Goal: Task Accomplishment & Management: Use online tool/utility

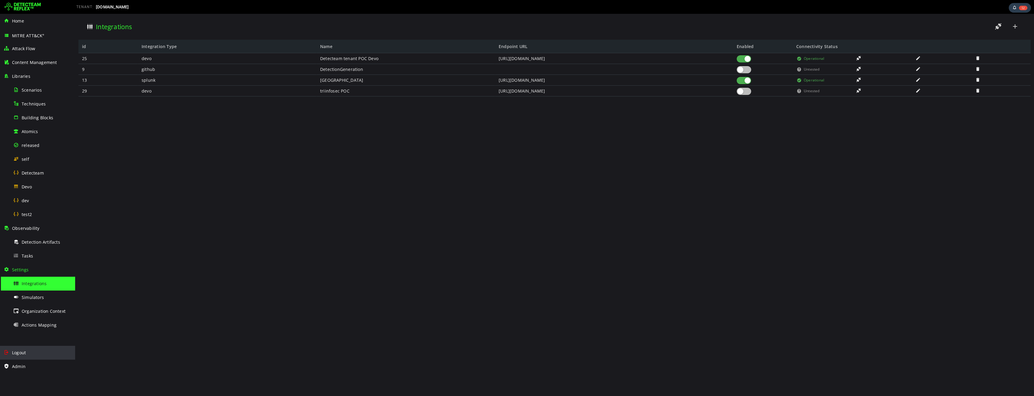
click at [23, 354] on span "Logout" at bounding box center [19, 353] width 14 height 6
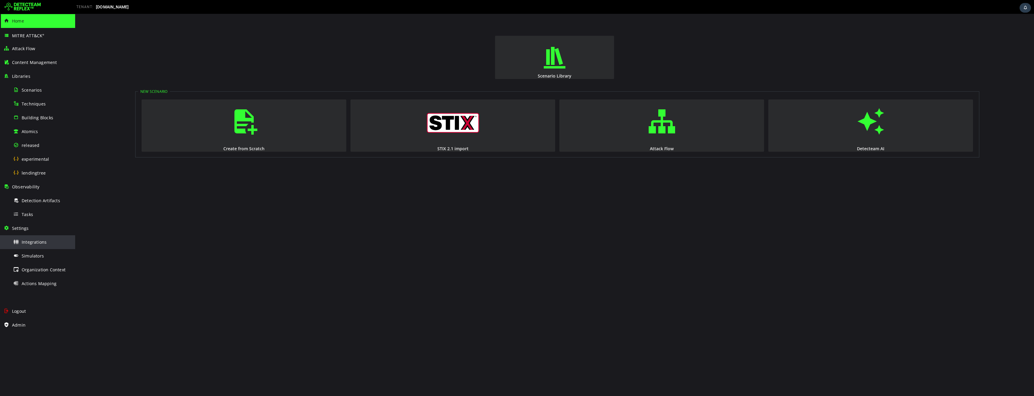
click at [35, 247] on div "Integrations" at bounding box center [42, 242] width 58 height 14
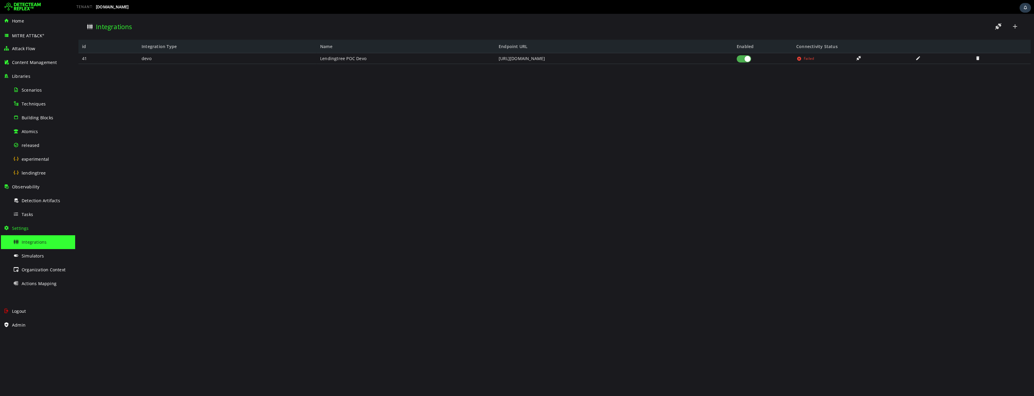
click at [917, 59] on span at bounding box center [918, 58] width 6 height 5
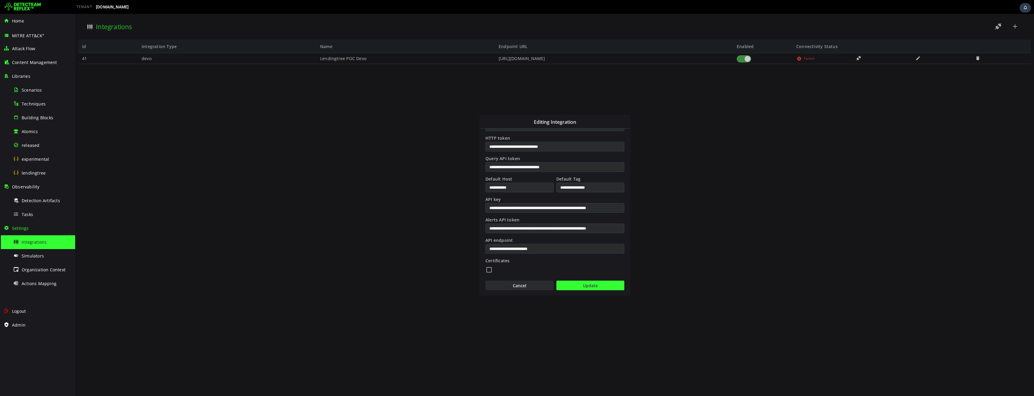
scroll to position [102, 0]
click at [515, 288] on button "Cancel" at bounding box center [519, 285] width 68 height 10
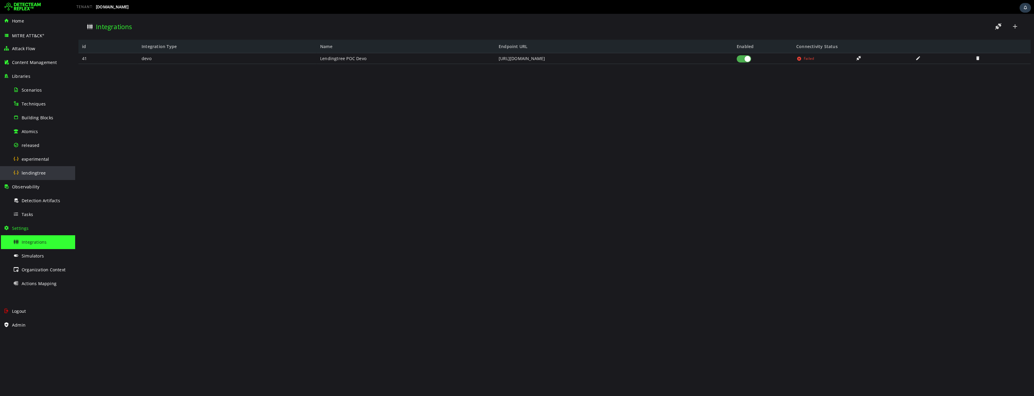
click at [32, 174] on span "lendingtree" at bounding box center [34, 173] width 24 height 6
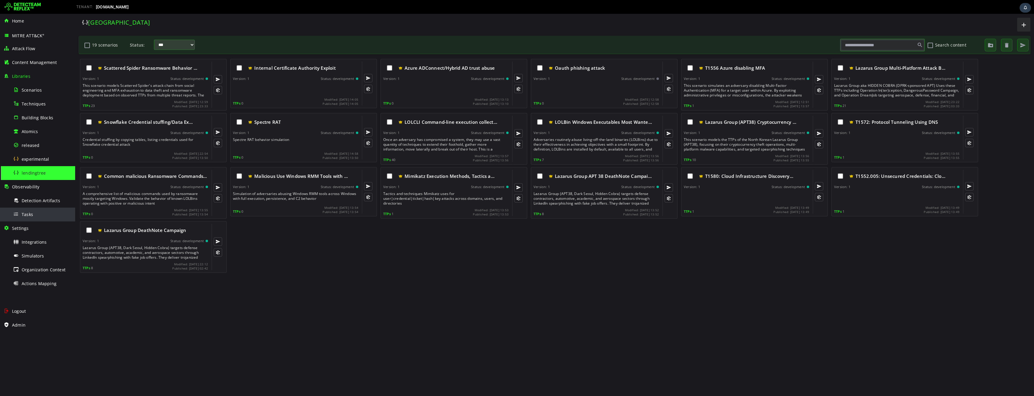
click at [28, 217] on span "Tasks" at bounding box center [27, 215] width 11 height 6
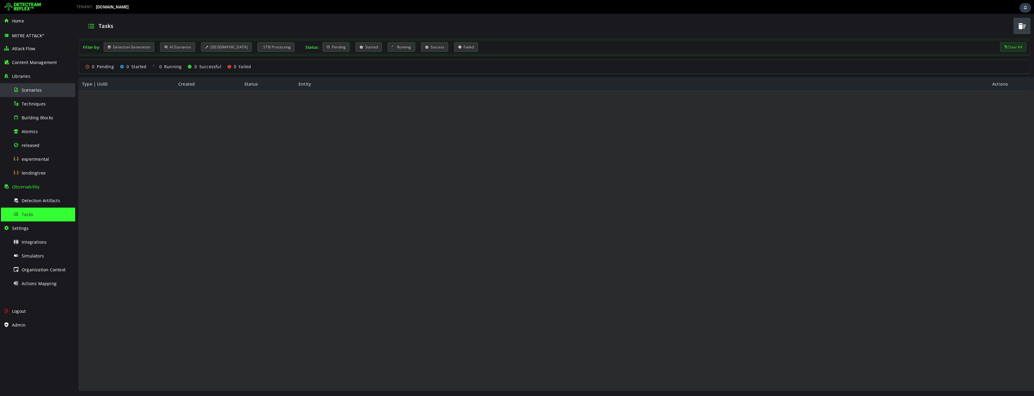
click at [32, 91] on span "Scenarios" at bounding box center [32, 90] width 20 height 6
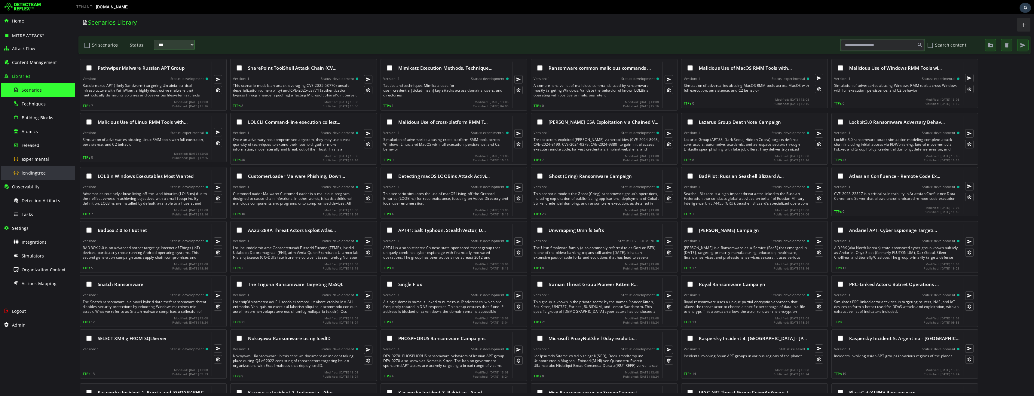
click at [33, 176] on div "lendingtree" at bounding box center [42, 173] width 58 height 14
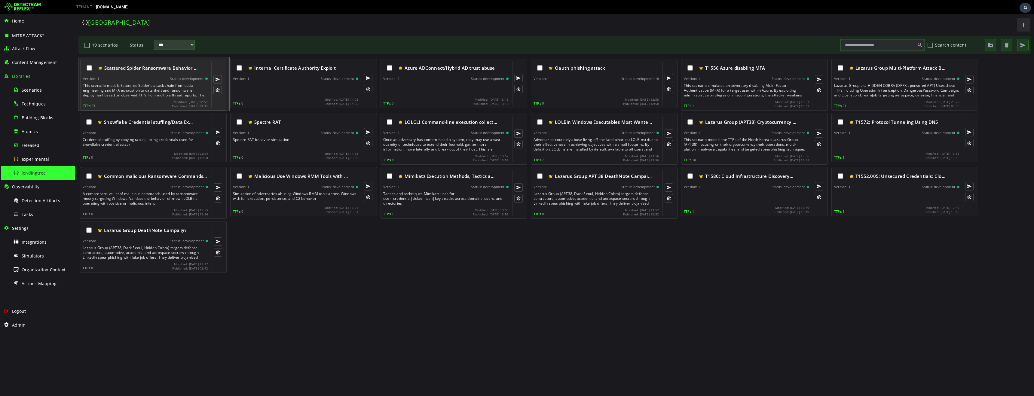
click at [183, 87] on div "This scenario models Scattered Spider's attack chain from social engineering an…" at bounding box center [146, 90] width 126 height 14
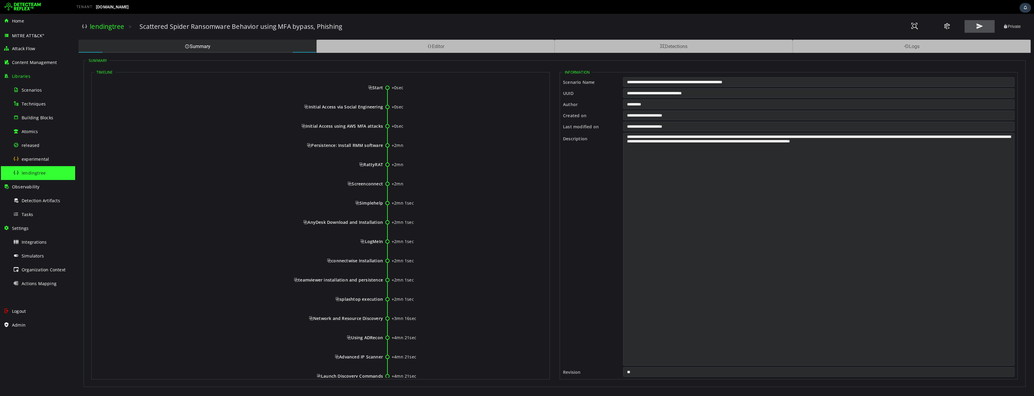
click at [977, 26] on span at bounding box center [979, 26] width 7 height 8
click at [28, 214] on span "Tasks" at bounding box center [27, 215] width 11 height 6
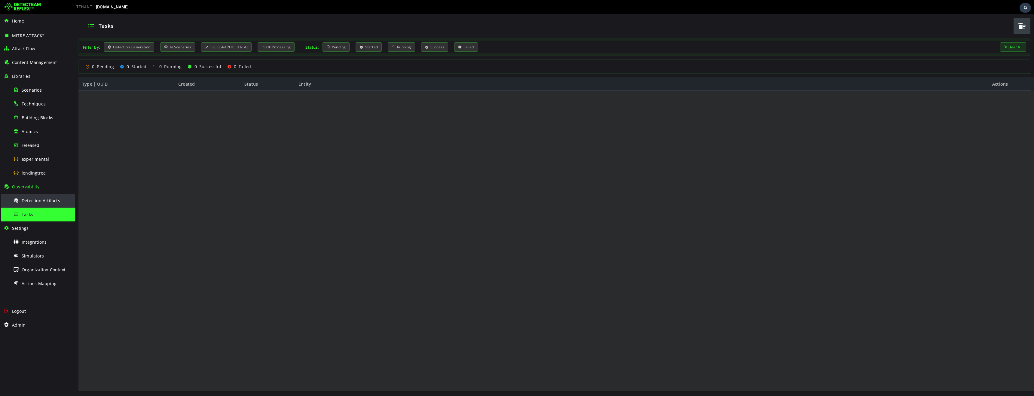
click at [50, 200] on span "Detection Artifacts" at bounding box center [41, 201] width 38 height 6
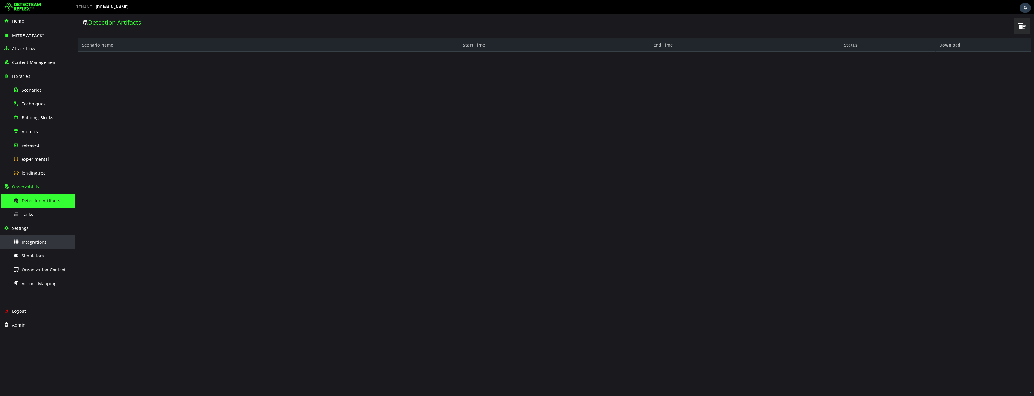
click at [33, 243] on span "Integrations" at bounding box center [34, 242] width 25 height 6
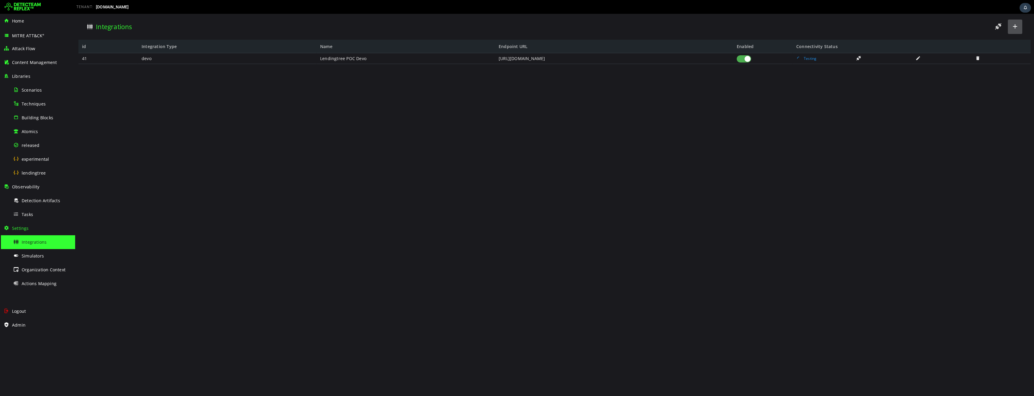
click at [1016, 29] on span at bounding box center [1014, 27] width 7 height 8
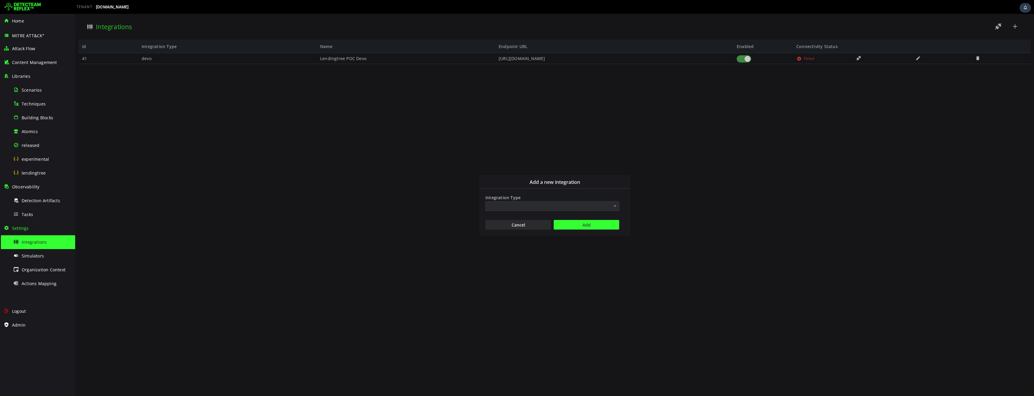
click at [546, 209] on input "Integration Type" at bounding box center [552, 206] width 134 height 10
click at [509, 248] on div "Devo" at bounding box center [552, 249] width 133 height 11
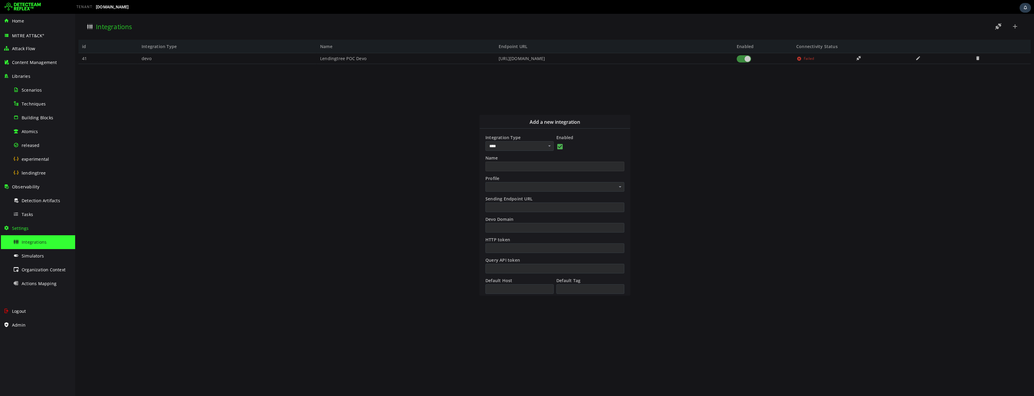
click at [524, 170] on input "Name" at bounding box center [554, 167] width 139 height 10
type input "****"
click at [504, 187] on input "Profile" at bounding box center [554, 187] width 139 height 10
click at [506, 198] on div "Custom" at bounding box center [555, 197] width 138 height 11
type input "******"
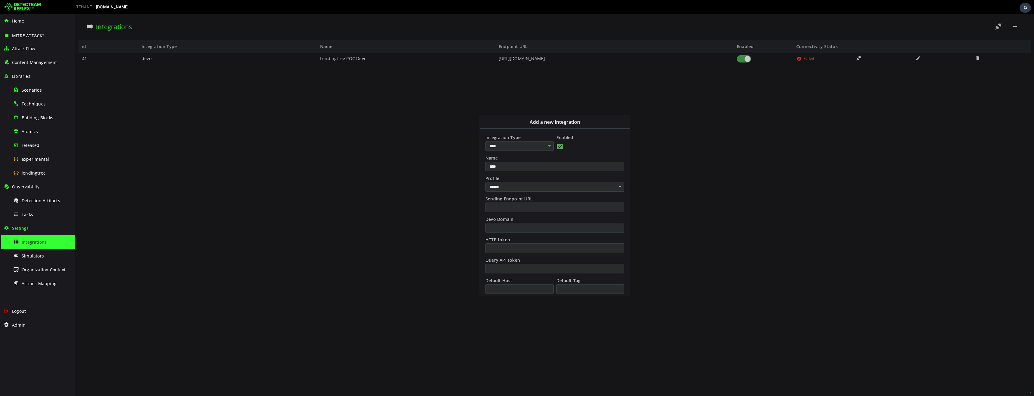
click at [512, 208] on input "Sending Endpoint URL" at bounding box center [554, 208] width 139 height 10
click at [523, 251] on input "HTTP token" at bounding box center [554, 248] width 139 height 10
paste input "**********"
type input "**********"
click at [495, 270] on input "Query API token" at bounding box center [554, 269] width 139 height 10
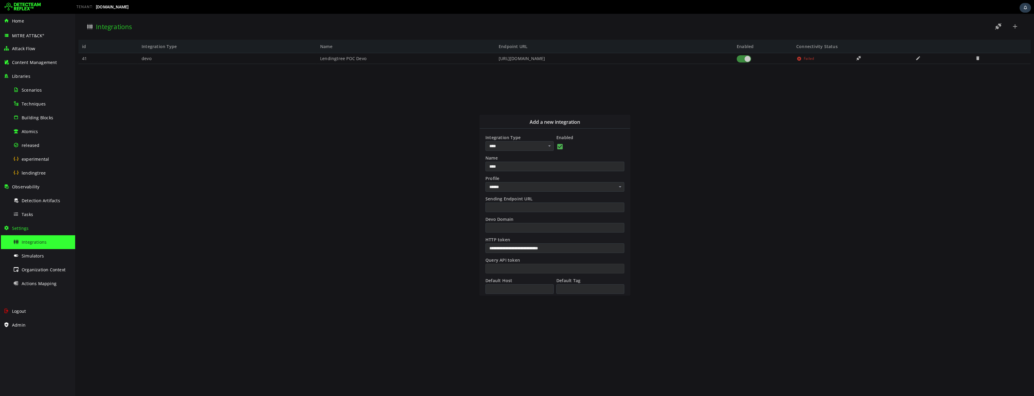
paste input "**********"
type input "**********"
click at [505, 210] on input "Sending Endpoint URL" at bounding box center [554, 208] width 139 height 10
paste input "**********"
type input "**********"
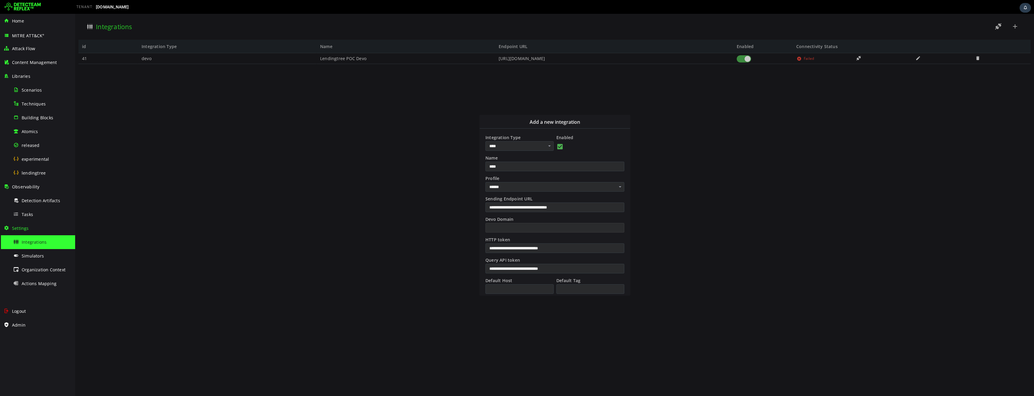
click at [509, 230] on input "Devo Domain" at bounding box center [554, 228] width 139 height 10
type input "*********"
click at [576, 219] on label "Devo Domain" at bounding box center [555, 218] width 140 height 7
click at [576, 223] on input "*********" at bounding box center [554, 228] width 139 height 10
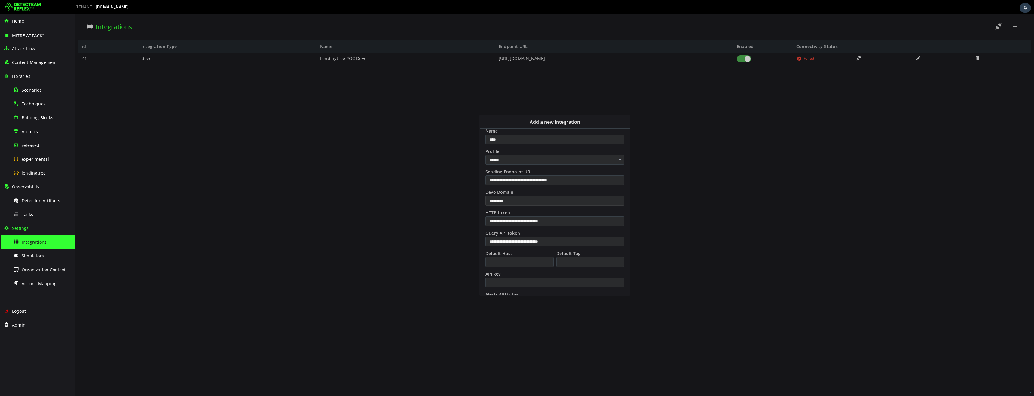
scroll to position [32, 0]
click at [506, 254] on input "Default Host" at bounding box center [519, 257] width 68 height 10
paste input "**********"
type input "**********"
click at [585, 256] on input "Default Tag" at bounding box center [590, 257] width 68 height 10
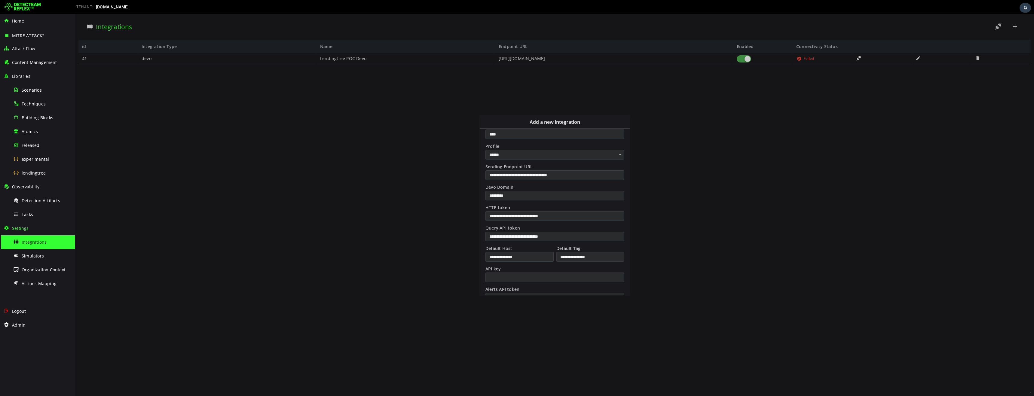
type input "**********"
click at [503, 276] on input "API key" at bounding box center [554, 278] width 139 height 10
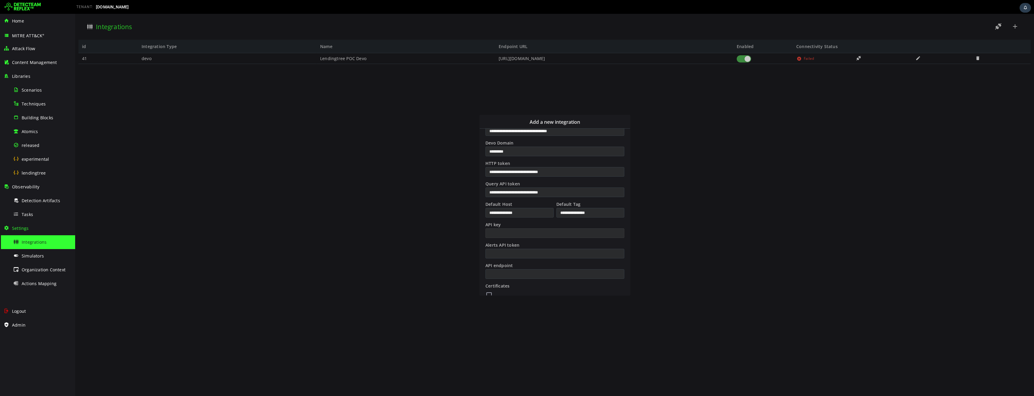
paste input "**********"
type input "**********"
click at [508, 255] on input "Alerts API token" at bounding box center [554, 254] width 139 height 10
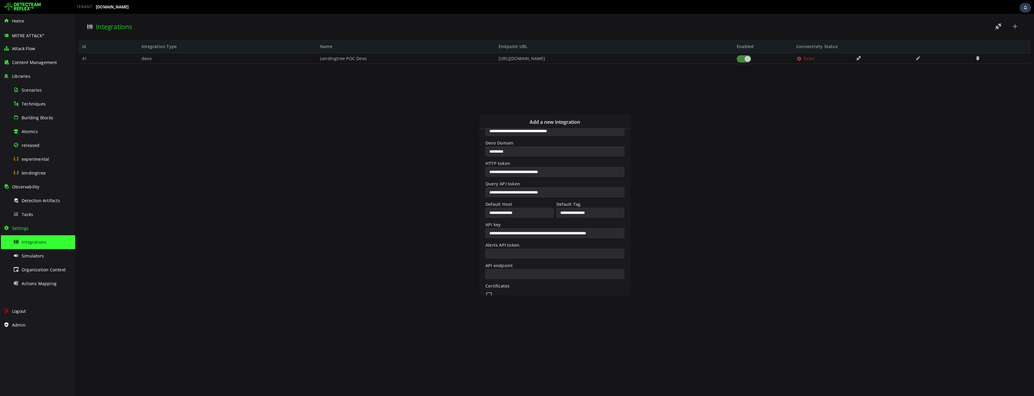
paste input "**********"
click at [513, 254] on input "**********" at bounding box center [554, 254] width 139 height 10
type input "**********"
click at [505, 272] on input "API endpoint" at bounding box center [554, 274] width 139 height 10
paste input "**********"
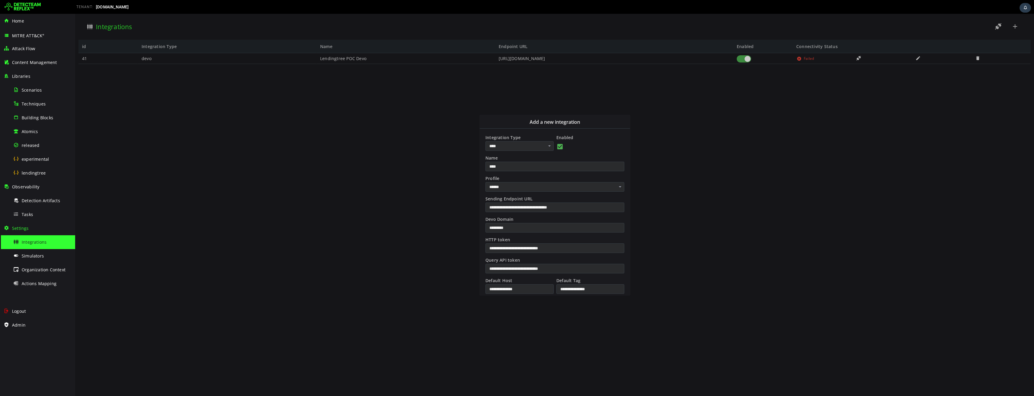
type input "**********"
click at [510, 167] on input "****" at bounding box center [554, 167] width 139 height 10
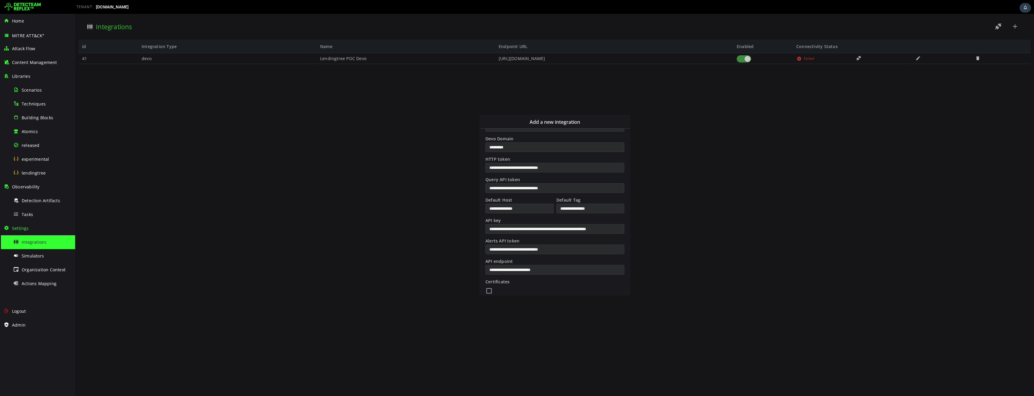
scroll to position [102, 0]
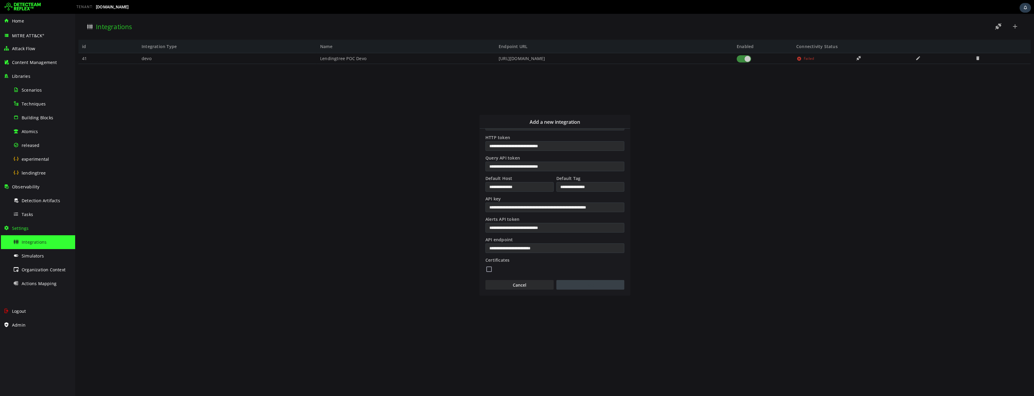
type input "**********"
click at [594, 286] on button "Add" at bounding box center [590, 285] width 68 height 10
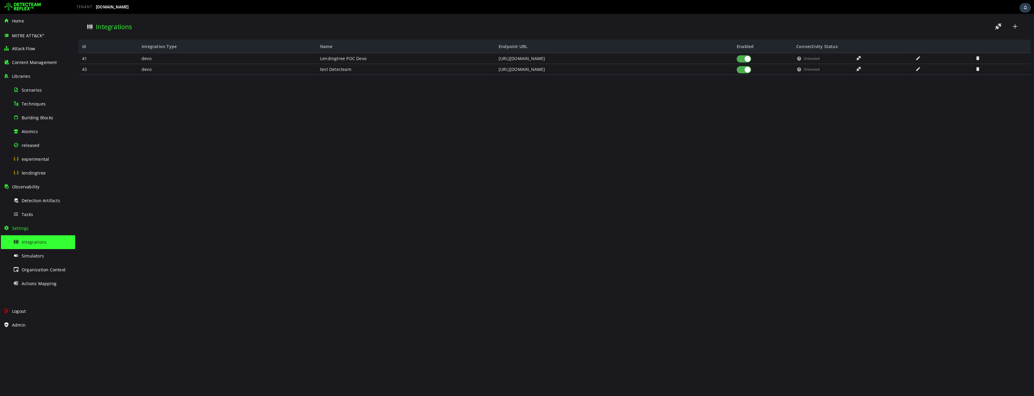
scroll to position [0, 0]
click at [27, 103] on span "Techniques" at bounding box center [34, 104] width 24 height 6
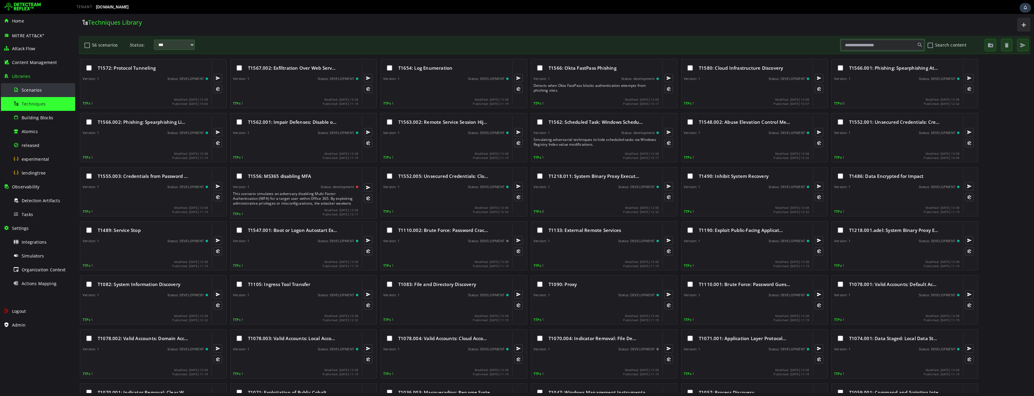
click at [32, 92] on span "Scenarios" at bounding box center [32, 90] width 20 height 6
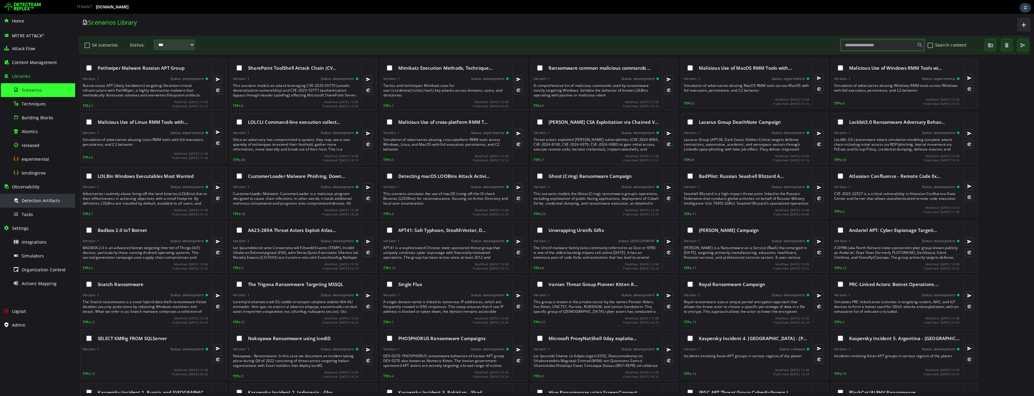
click at [38, 201] on span "Detection Artifacts" at bounding box center [41, 201] width 38 height 6
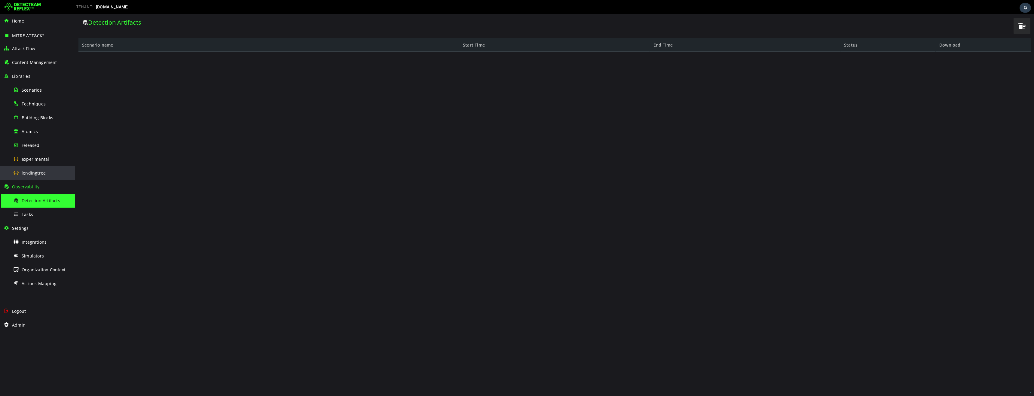
click at [38, 172] on span "lendingtree" at bounding box center [34, 173] width 24 height 6
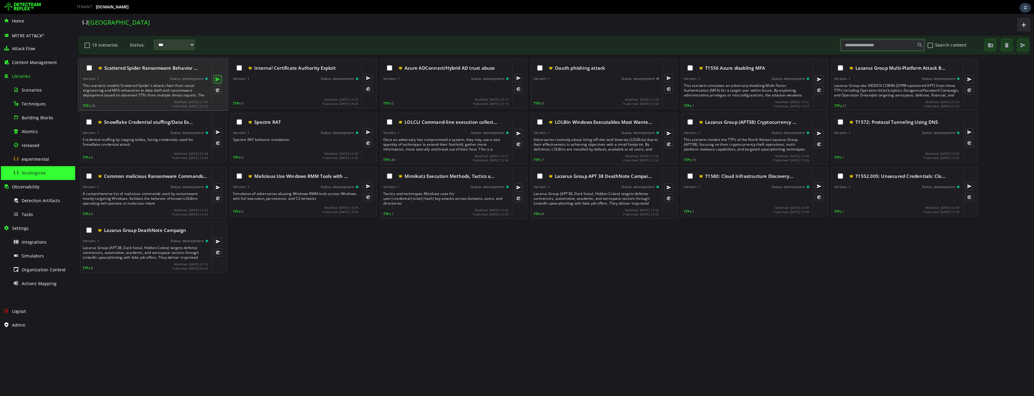
click at [217, 80] on button at bounding box center [217, 79] width 8 height 8
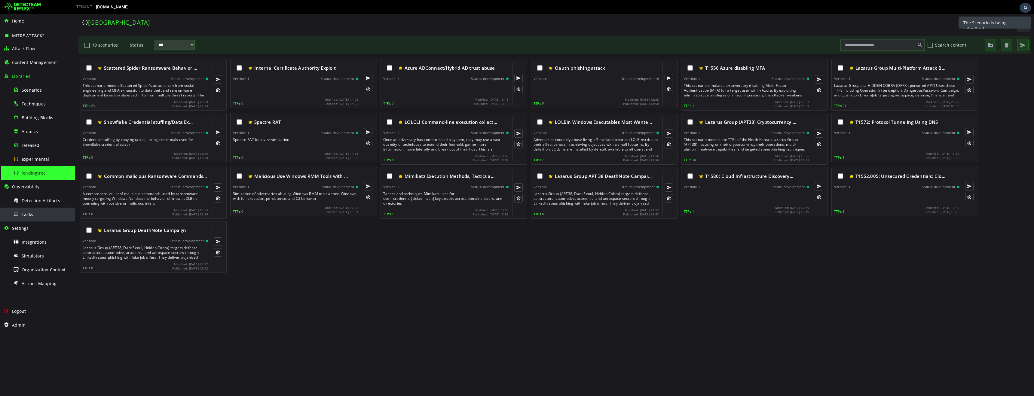
click at [33, 216] on div "Tasks" at bounding box center [42, 215] width 58 height 14
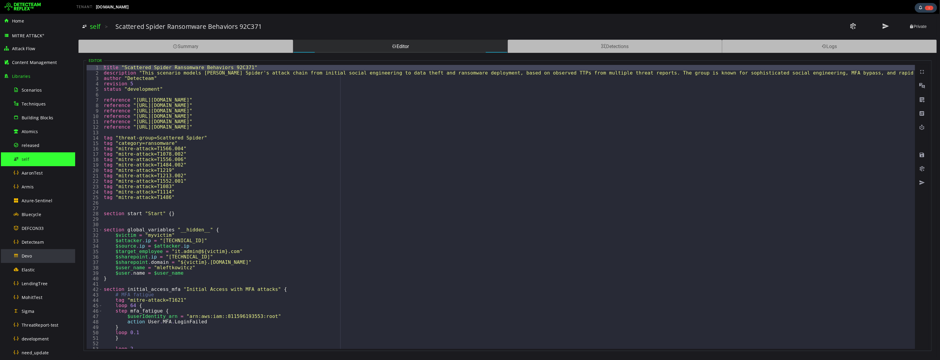
scroll to position [221, 0]
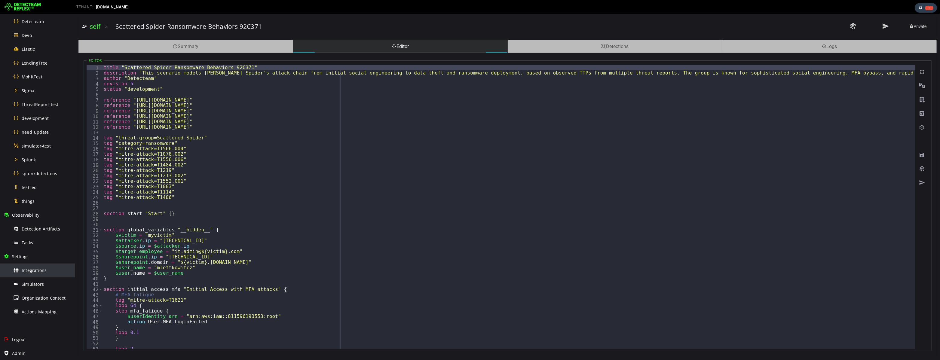
click at [29, 271] on span "Integrations" at bounding box center [34, 270] width 25 height 6
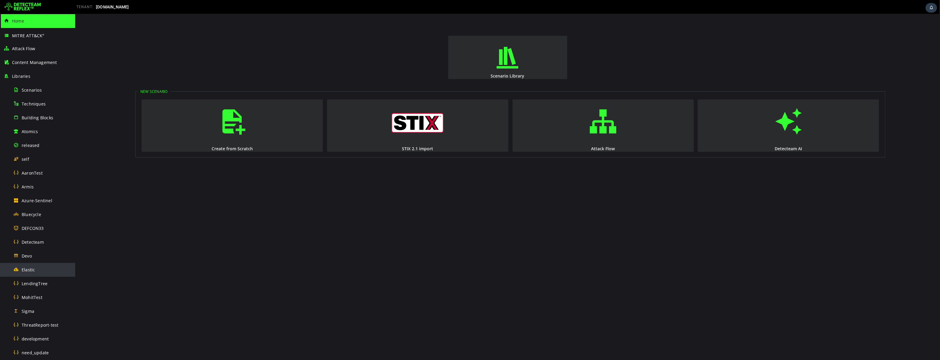
scroll to position [221, 0]
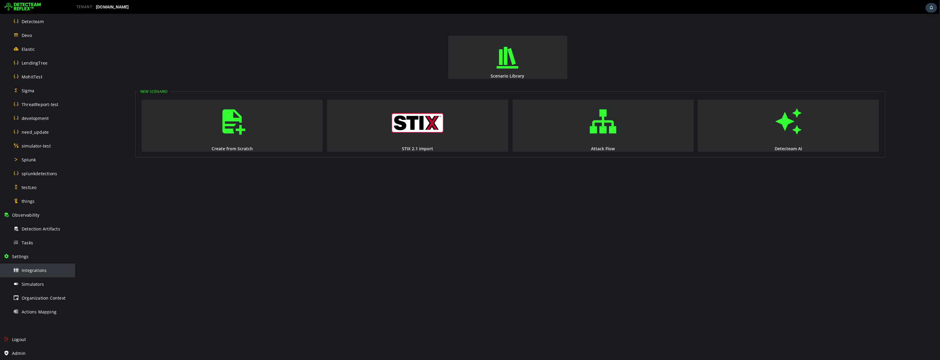
click at [38, 264] on div "Integrations" at bounding box center [42, 271] width 58 height 14
click at [37, 269] on span "Integrations" at bounding box center [34, 270] width 25 height 6
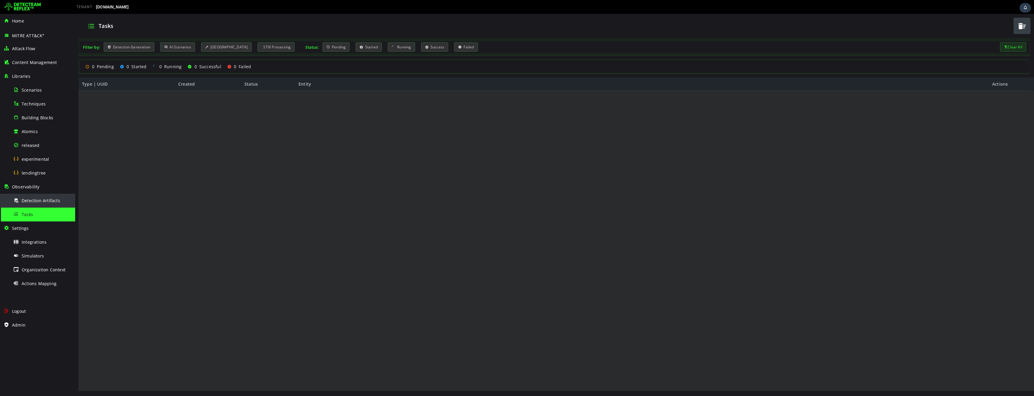
click at [48, 202] on span "Detection Artifacts" at bounding box center [41, 201] width 38 height 6
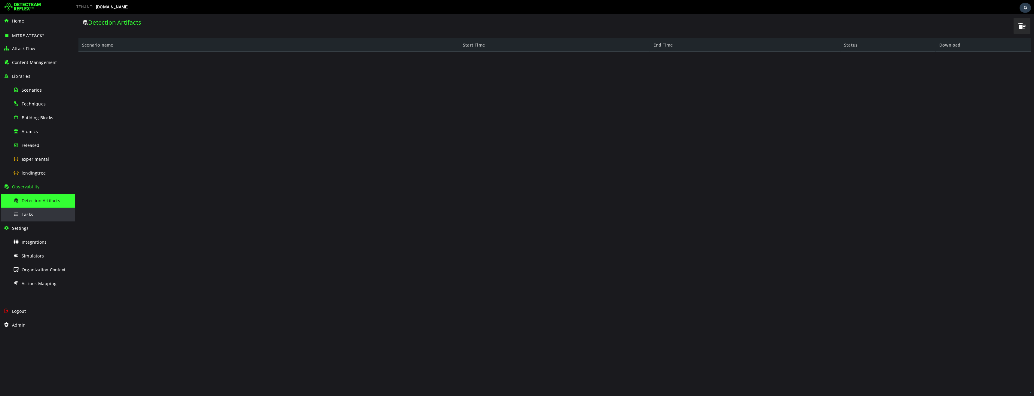
click at [34, 215] on div "Tasks" at bounding box center [42, 215] width 58 height 14
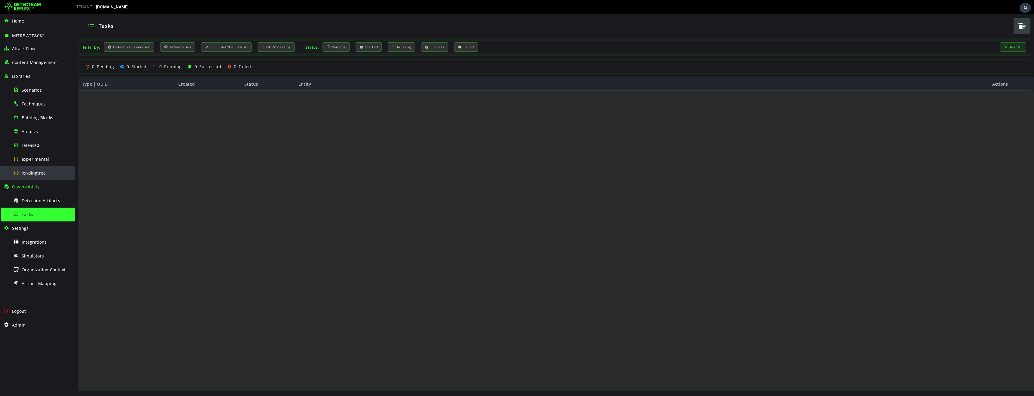
click at [36, 175] on span "lendingtree" at bounding box center [34, 173] width 24 height 6
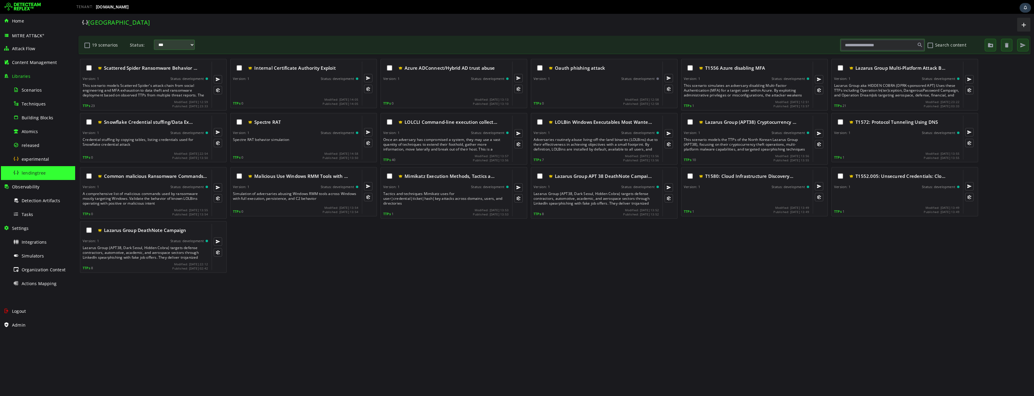
click at [202, 21] on div "[GEOGRAPHIC_DATA]" at bounding box center [313, 22] width 462 height 8
click at [27, 6] on img at bounding box center [23, 7] width 36 height 10
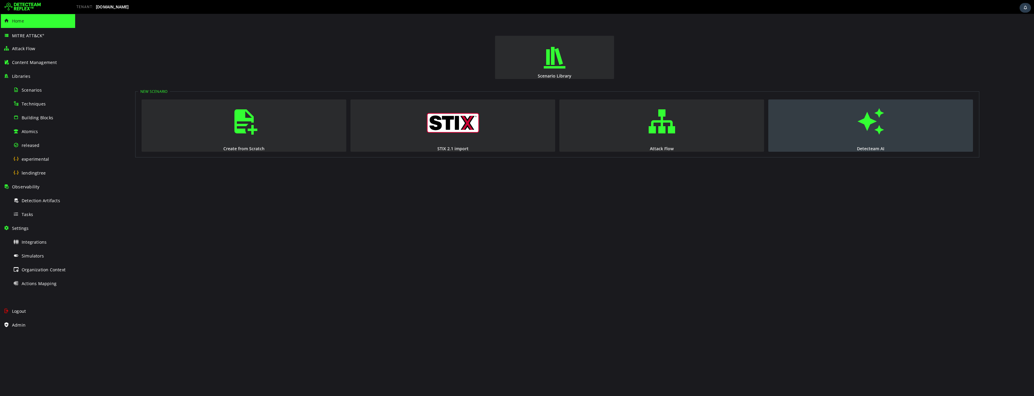
click at [898, 120] on button "Detecteam AI" at bounding box center [870, 125] width 205 height 52
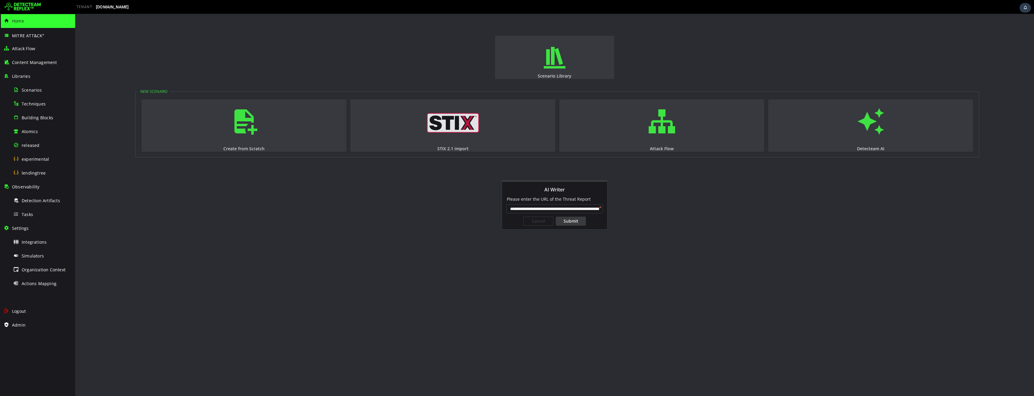
scroll to position [0, 60]
type input "**********"
click at [573, 224] on div "Submit" at bounding box center [571, 221] width 30 height 9
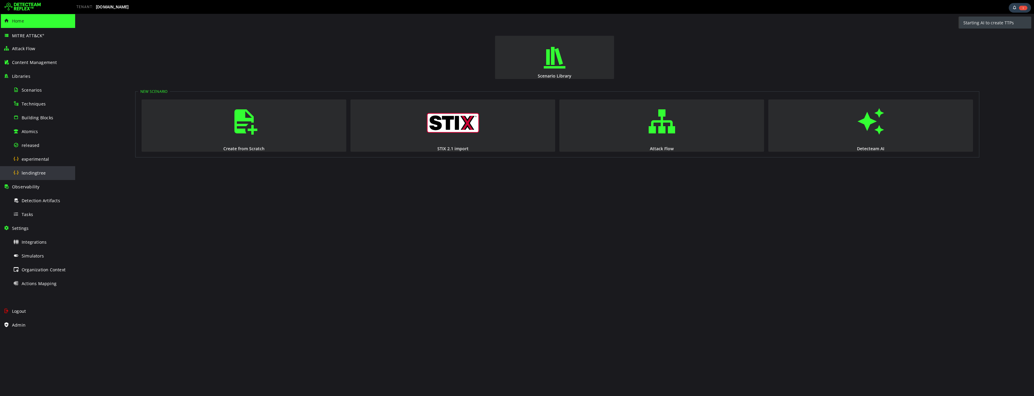
click at [39, 175] on span "lendingtree" at bounding box center [34, 173] width 24 height 6
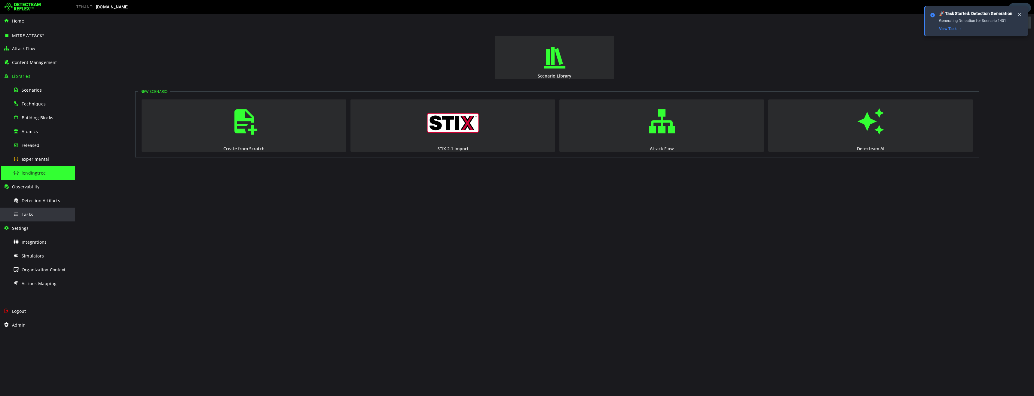
click at [29, 216] on span "Tasks" at bounding box center [27, 215] width 11 height 6
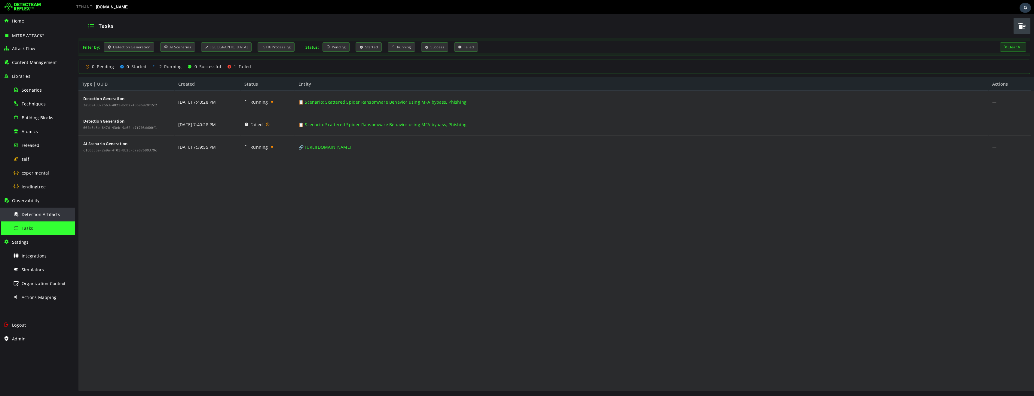
click at [32, 214] on span "Detection Artifacts" at bounding box center [41, 215] width 38 height 6
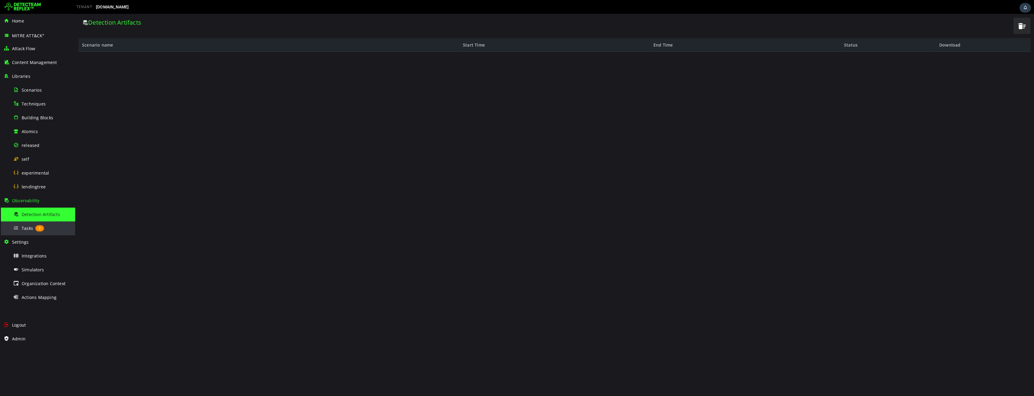
click at [27, 230] on span "Tasks" at bounding box center [27, 228] width 11 height 6
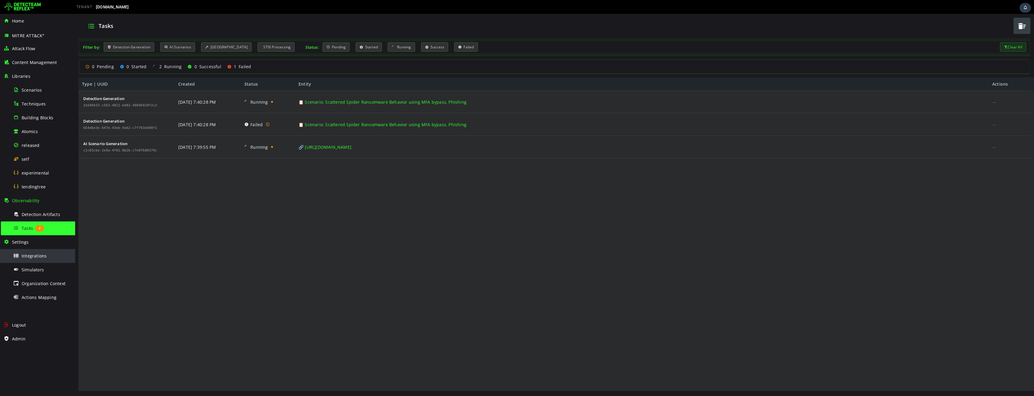
click at [33, 259] on div "Integrations" at bounding box center [42, 256] width 58 height 14
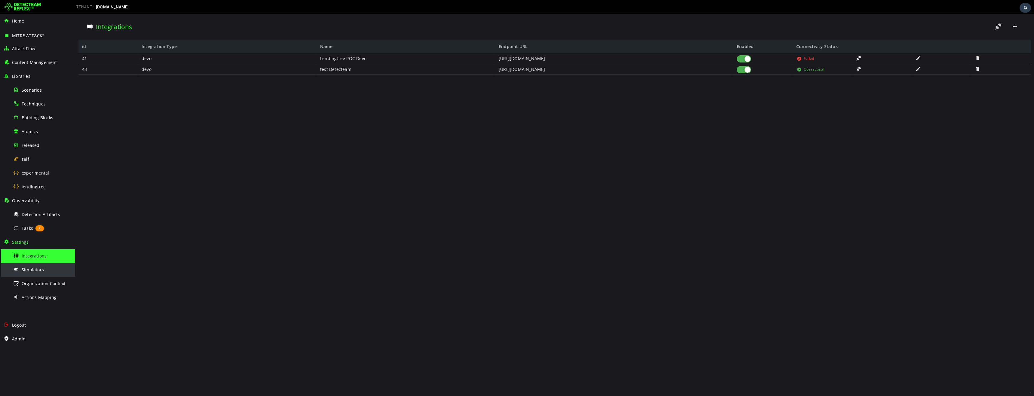
click at [34, 274] on div "Simulators" at bounding box center [42, 270] width 58 height 14
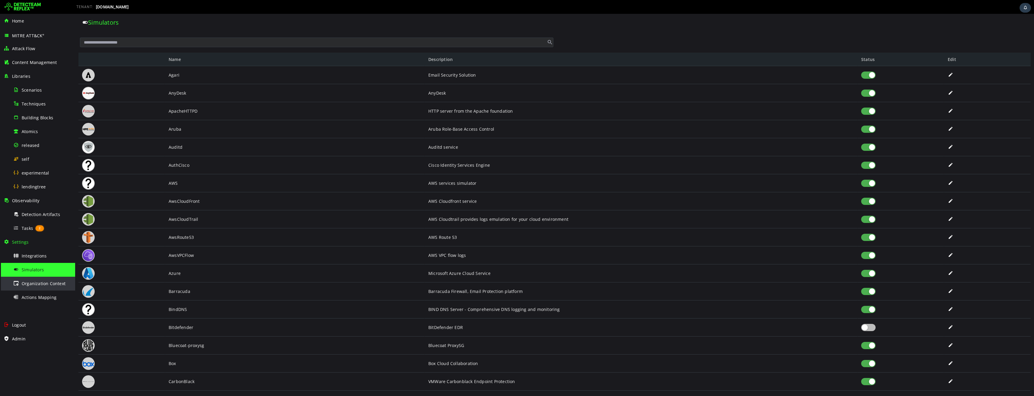
click at [33, 286] on span "Organization Context" at bounding box center [44, 284] width 44 height 6
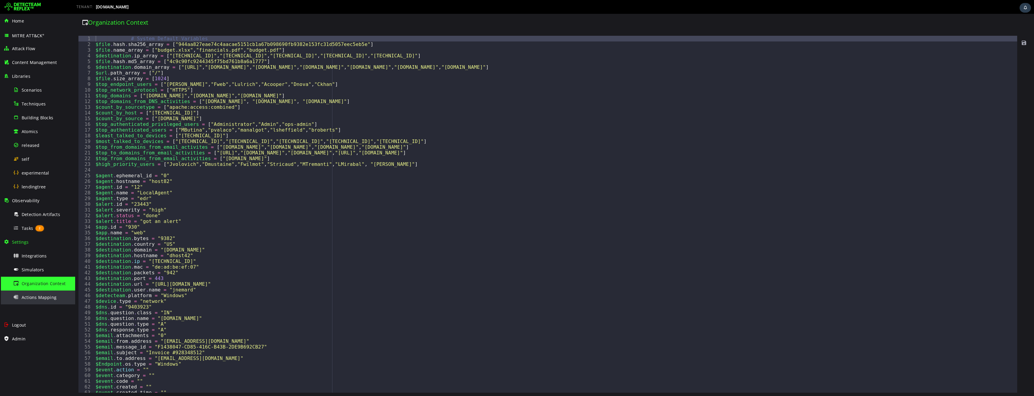
click at [32, 297] on span "Actions Mapping" at bounding box center [39, 298] width 35 height 6
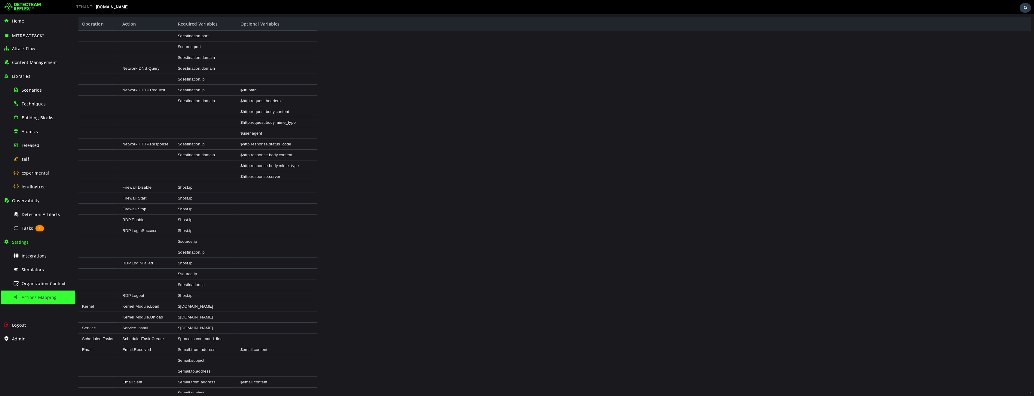
scroll to position [752, 0]
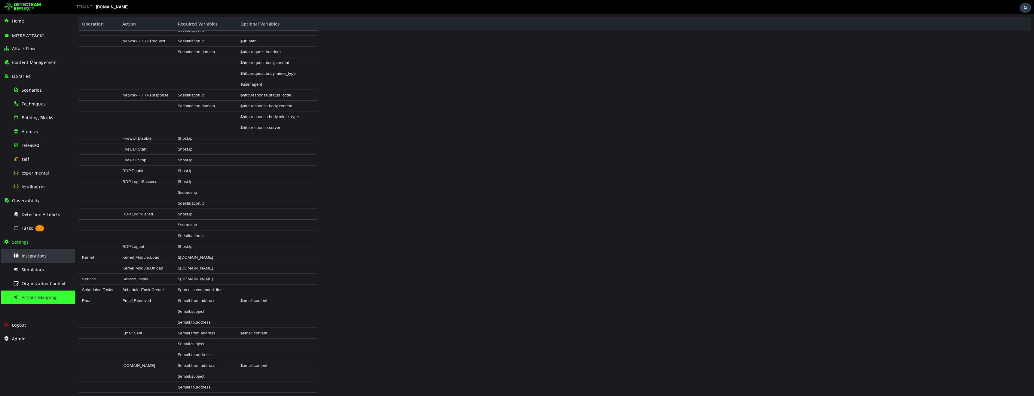
click at [39, 260] on div "Integrations" at bounding box center [42, 256] width 58 height 14
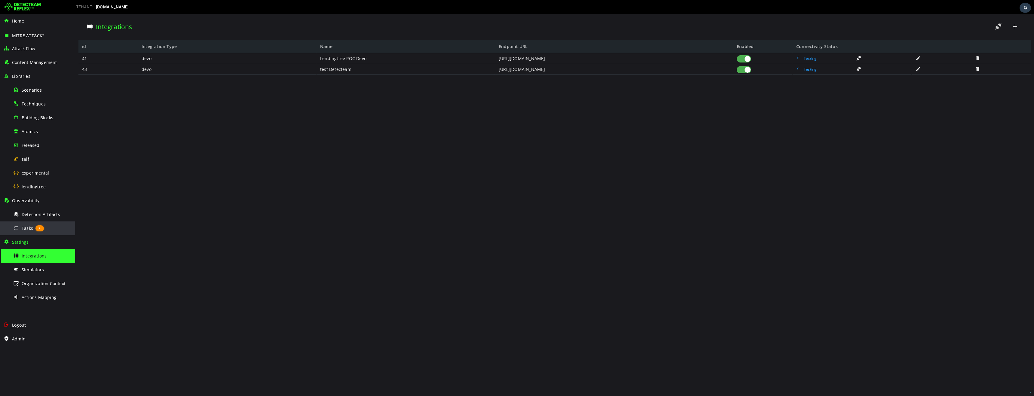
click at [26, 228] on span "Tasks" at bounding box center [27, 228] width 11 height 6
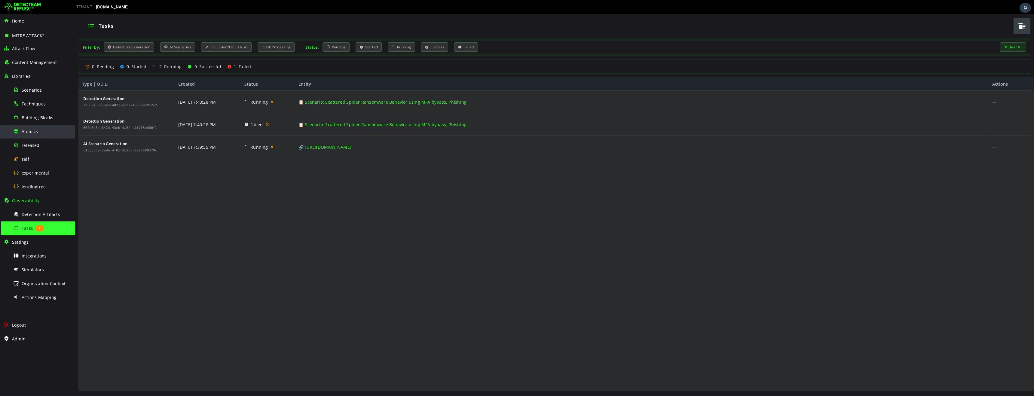
click at [32, 133] on span "Atomics" at bounding box center [30, 132] width 16 height 6
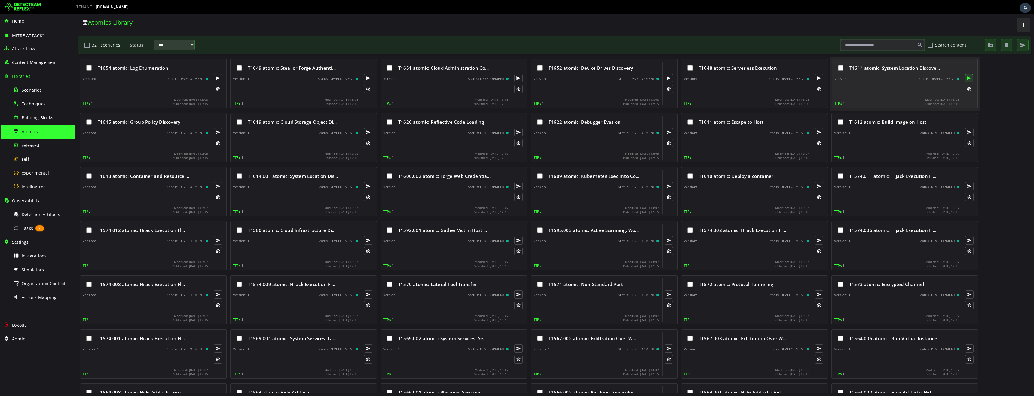
click at [970, 78] on button at bounding box center [969, 78] width 8 height 8
click at [969, 89] on button at bounding box center [969, 89] width 8 height 8
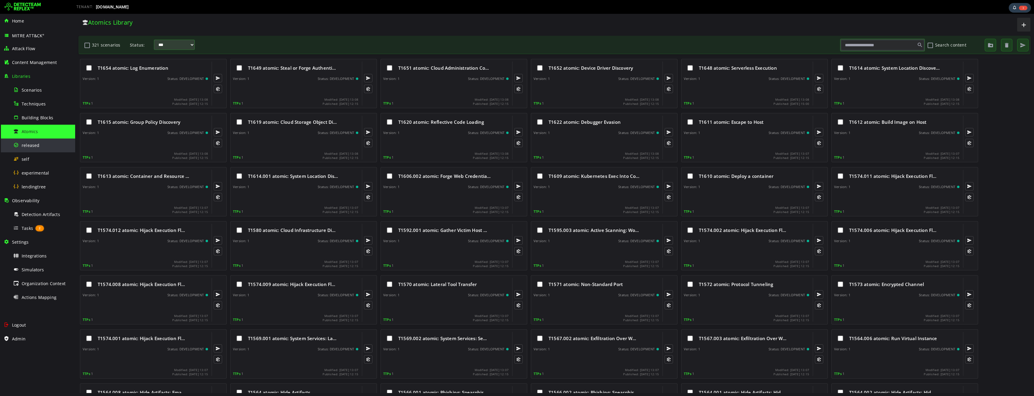
click at [33, 146] on span "released" at bounding box center [31, 145] width 18 height 6
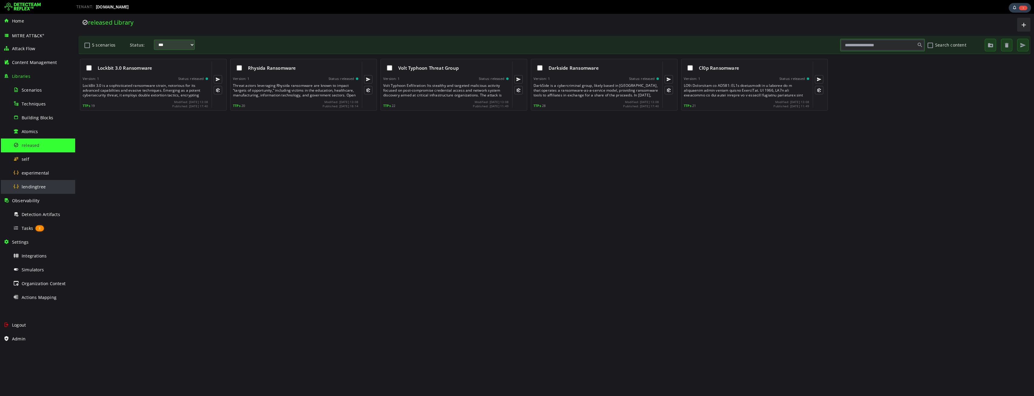
click at [36, 185] on span "lendingtree" at bounding box center [34, 187] width 24 height 6
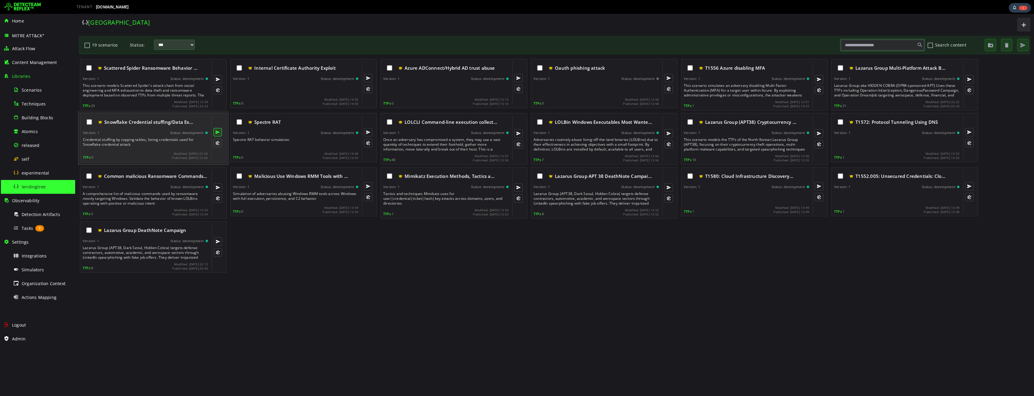
click at [216, 133] on button at bounding box center [217, 132] width 8 height 8
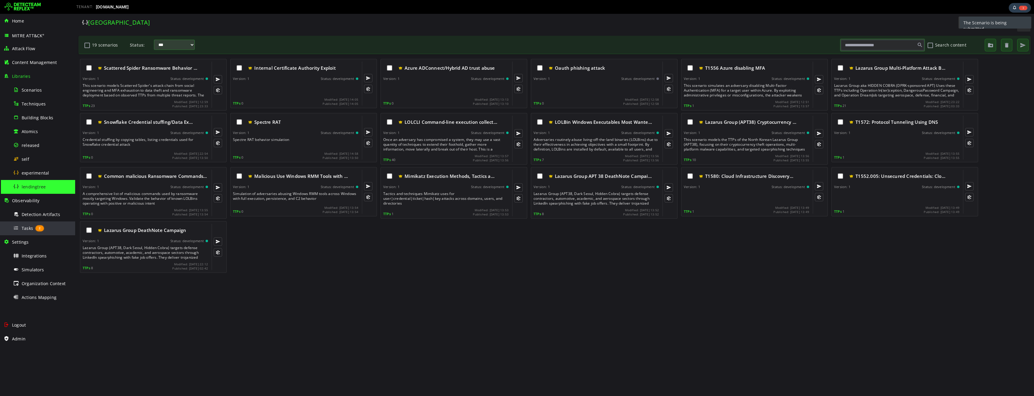
click at [29, 229] on span "Tasks" at bounding box center [27, 228] width 11 height 6
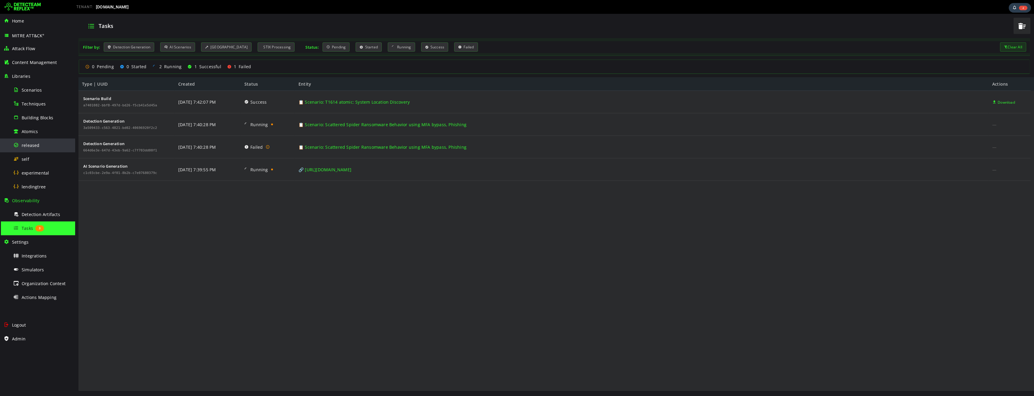
click at [33, 146] on span "released" at bounding box center [31, 145] width 18 height 6
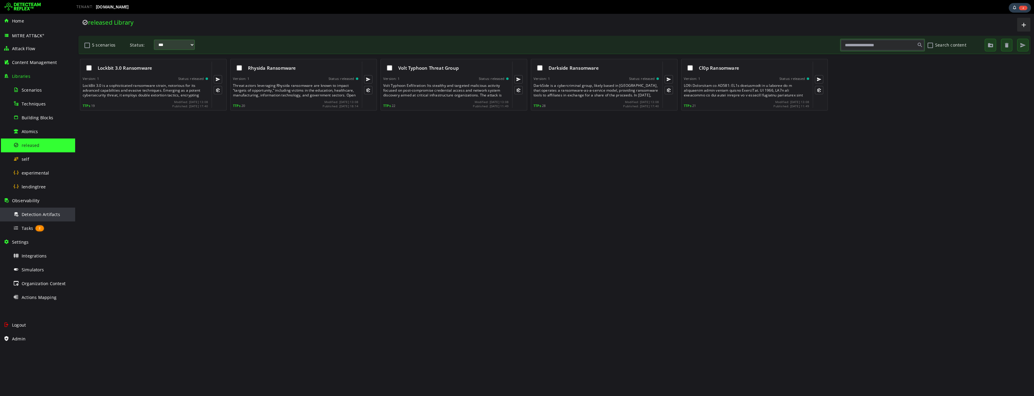
click at [35, 215] on span "Detection Artifacts" at bounding box center [41, 215] width 38 height 6
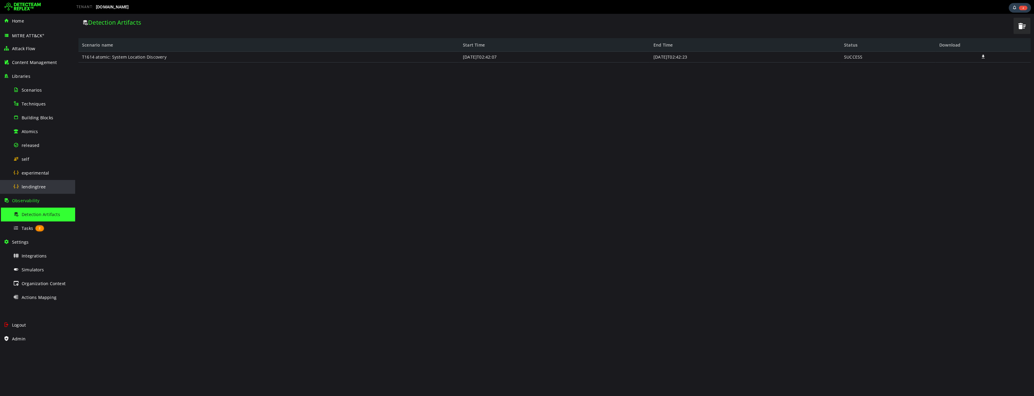
click at [31, 187] on span "lendingtree" at bounding box center [34, 187] width 24 height 6
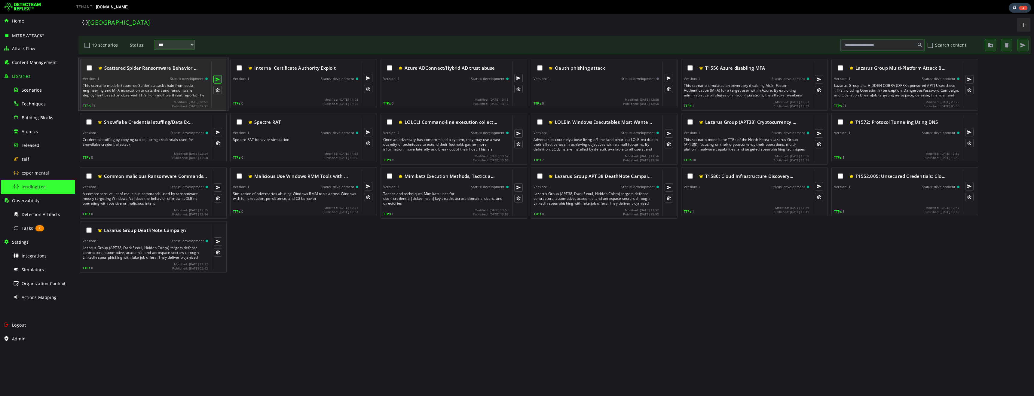
click at [217, 80] on button at bounding box center [217, 79] width 8 height 8
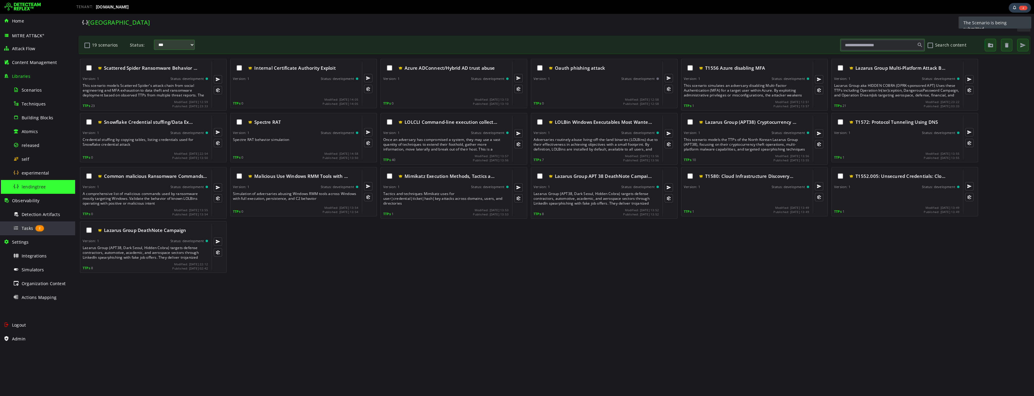
click at [26, 230] on span "Tasks" at bounding box center [27, 228] width 11 height 6
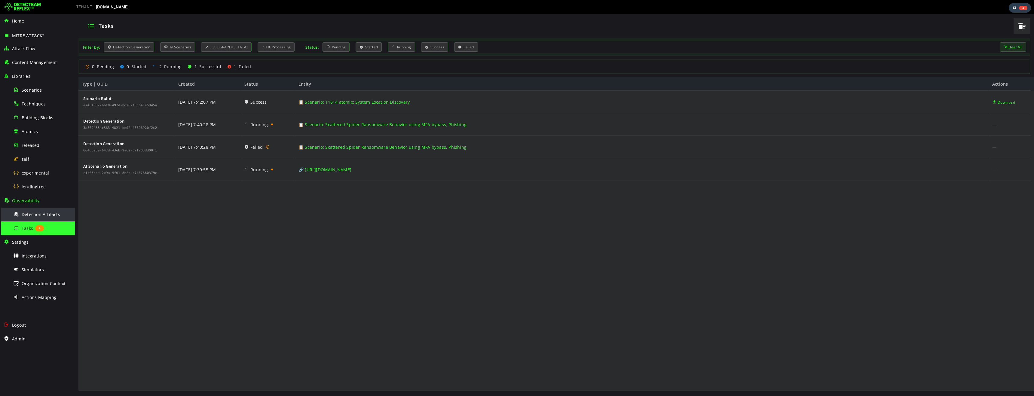
click at [33, 215] on span "Detection Artifacts" at bounding box center [41, 215] width 38 height 6
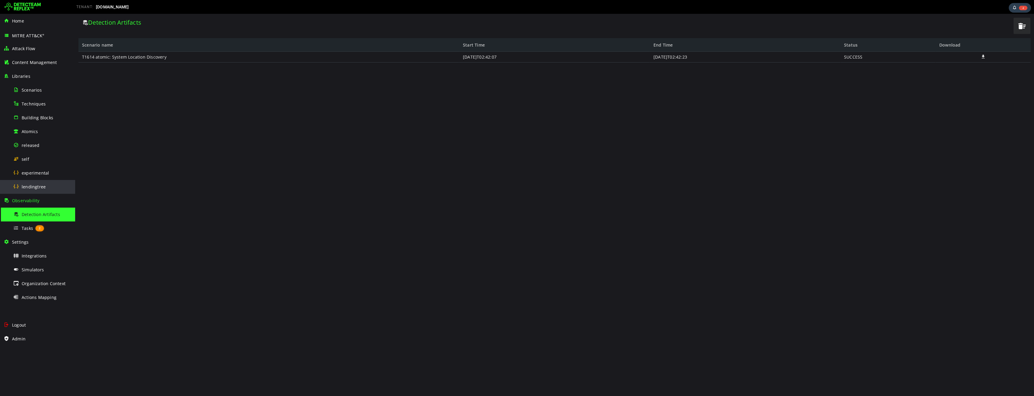
click at [35, 187] on span "lendingtree" at bounding box center [34, 187] width 24 height 6
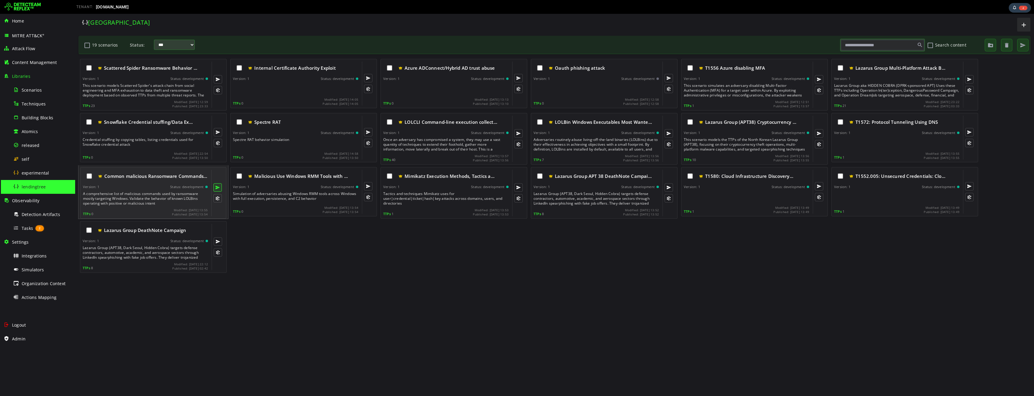
click at [218, 188] on button at bounding box center [217, 187] width 8 height 8
click at [218, 200] on button at bounding box center [217, 198] width 8 height 8
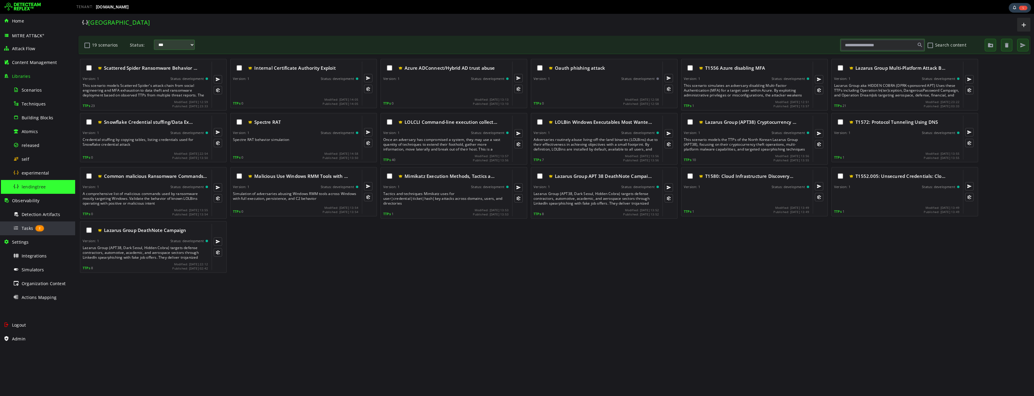
click at [27, 230] on span "Tasks" at bounding box center [27, 228] width 11 height 6
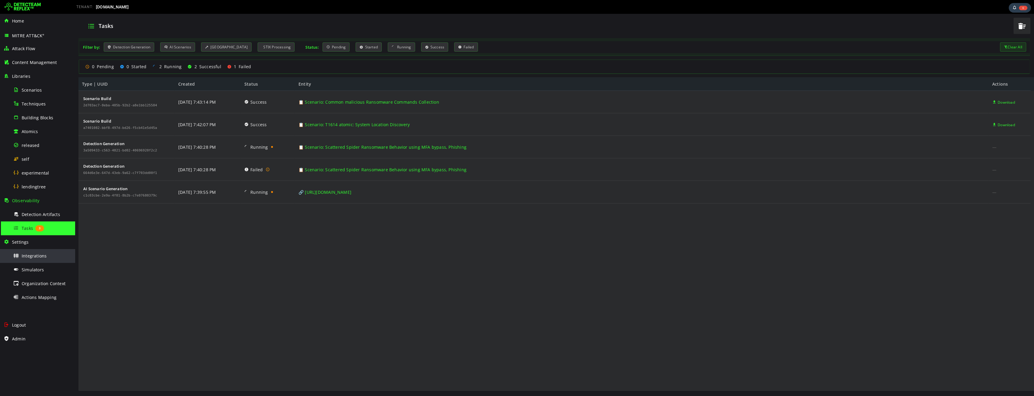
click at [38, 257] on span "Integrations" at bounding box center [34, 256] width 25 height 6
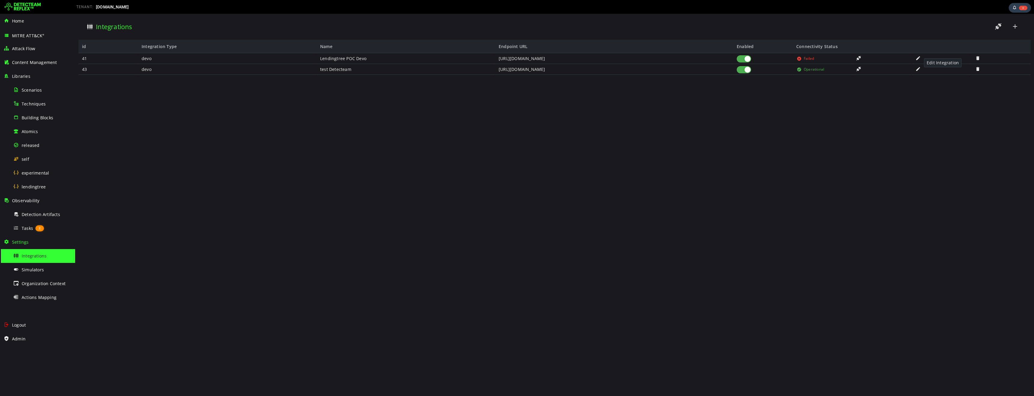
click at [918, 58] on span at bounding box center [918, 58] width 6 height 5
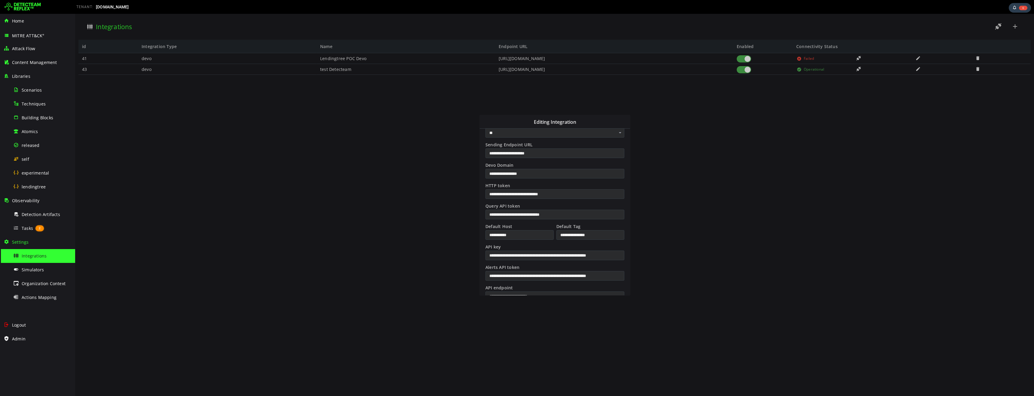
scroll to position [63, 0]
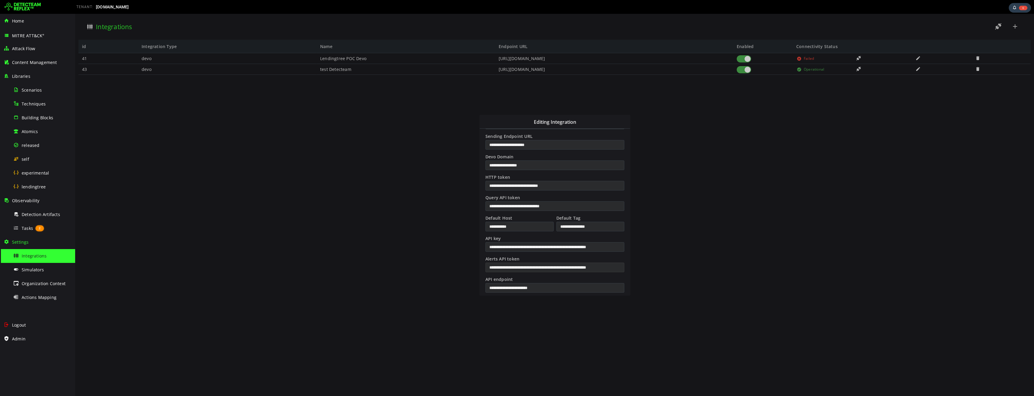
click at [566, 269] on input "**********" at bounding box center [554, 268] width 139 height 10
click at [700, 100] on div at bounding box center [554, 205] width 959 height 382
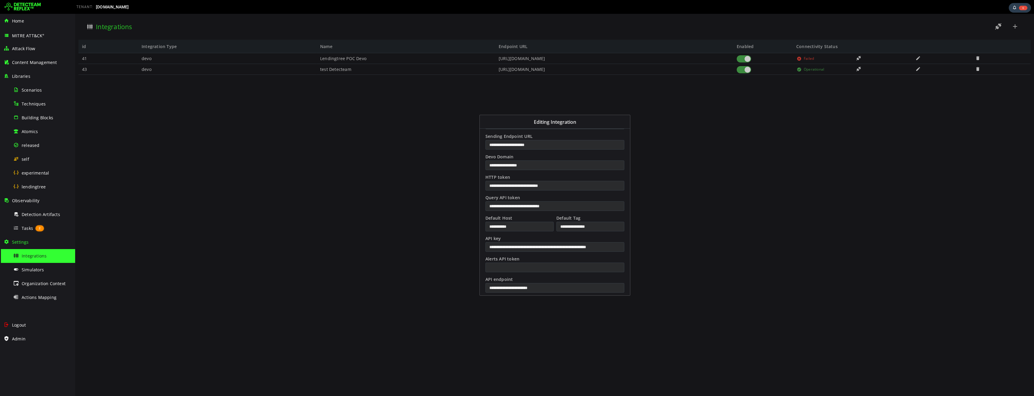
scroll to position [102, 0]
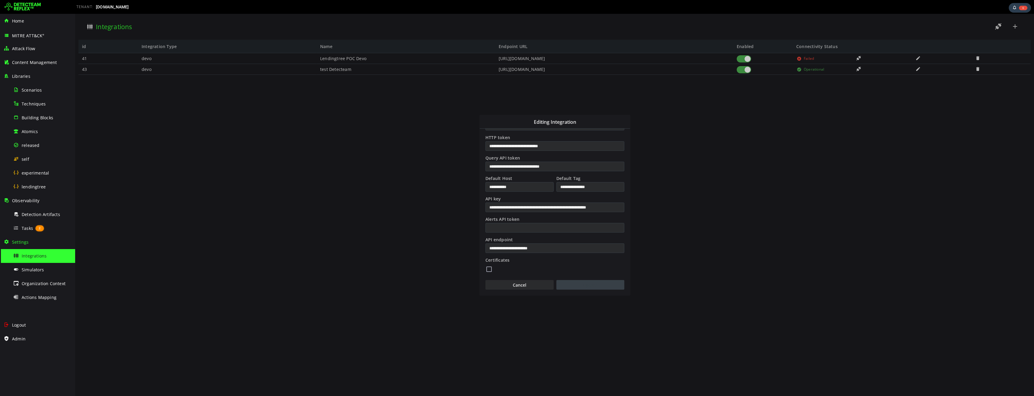
click at [602, 286] on button "Update" at bounding box center [590, 285] width 68 height 10
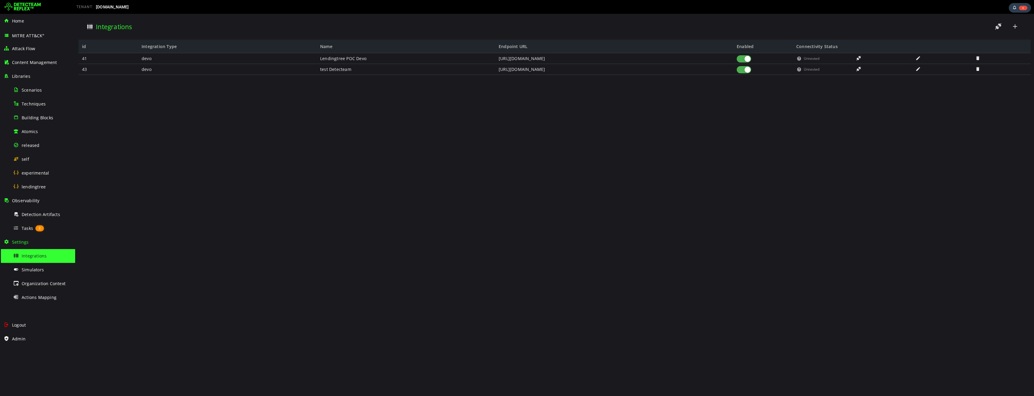
scroll to position [0, 0]
click at [919, 59] on span at bounding box center [918, 58] width 6 height 5
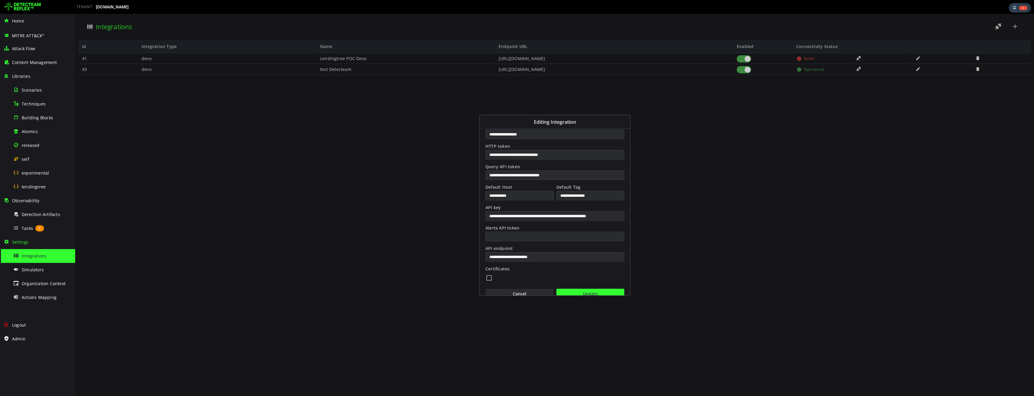
scroll to position [102, 0]
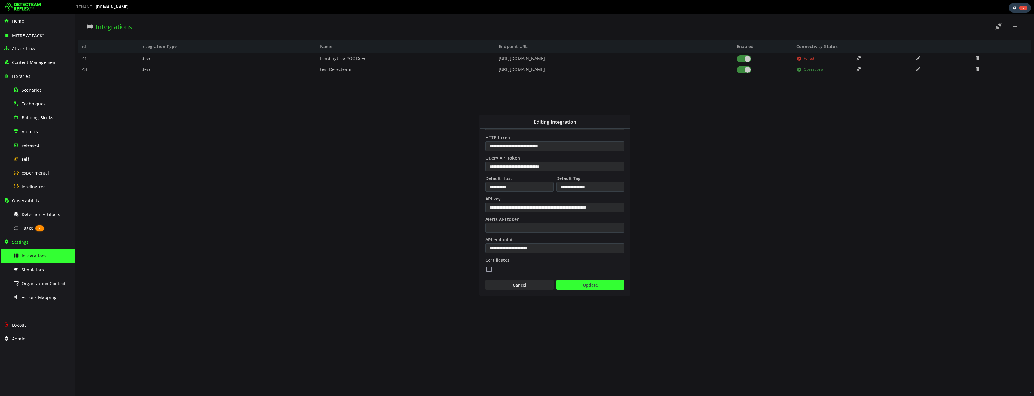
click at [918, 69] on div at bounding box center [554, 205] width 959 height 382
click at [917, 69] on div at bounding box center [554, 205] width 959 height 382
click at [518, 286] on button "Cancel" at bounding box center [519, 285] width 68 height 10
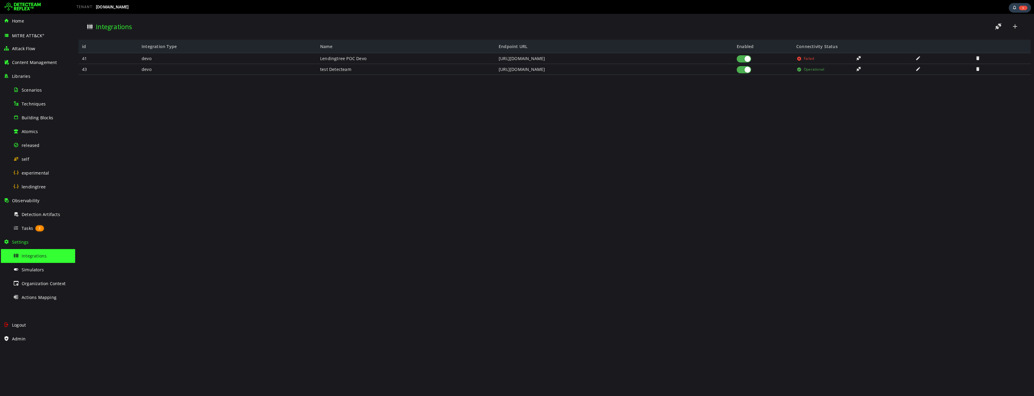
click at [918, 69] on span at bounding box center [918, 68] width 6 height 5
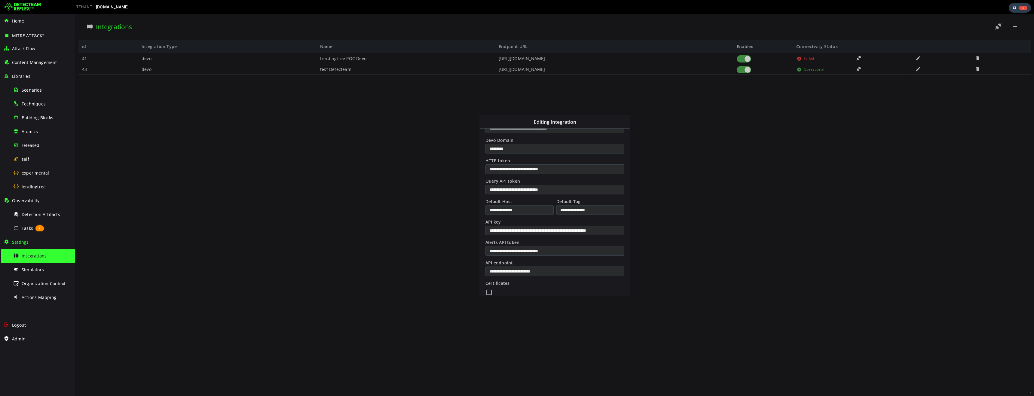
scroll to position [87, 0]
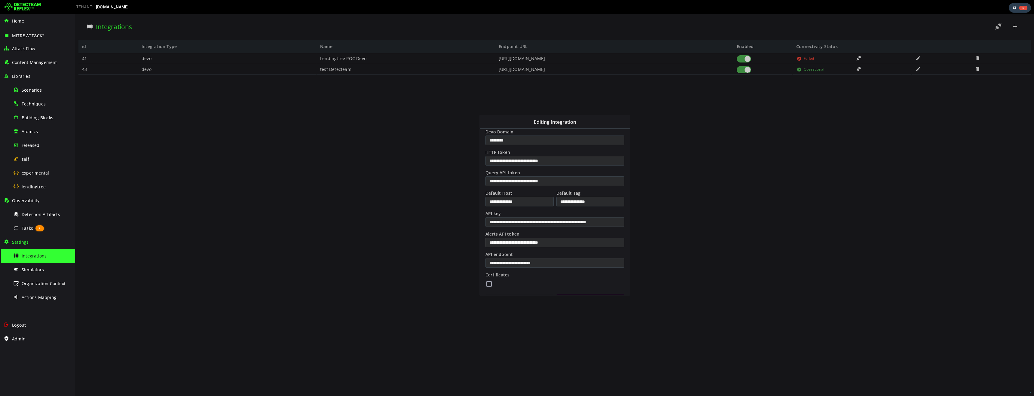
click at [589, 246] on input "**********" at bounding box center [554, 243] width 139 height 10
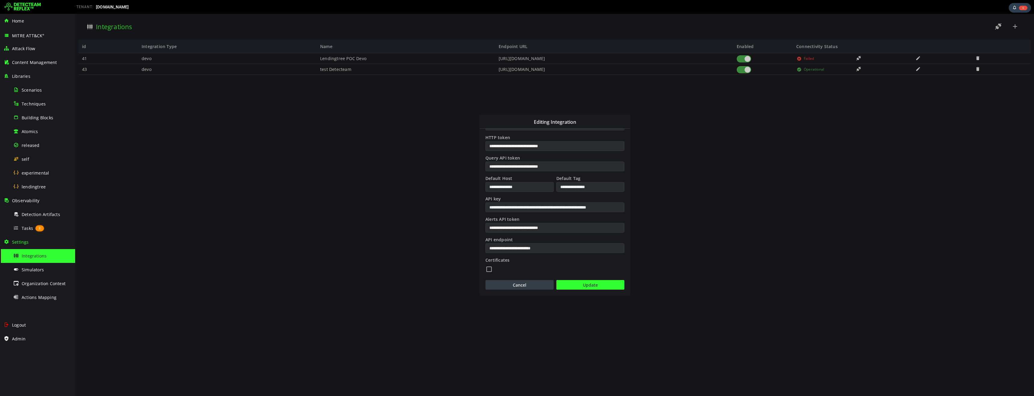
click at [514, 284] on button "Cancel" at bounding box center [519, 285] width 68 height 10
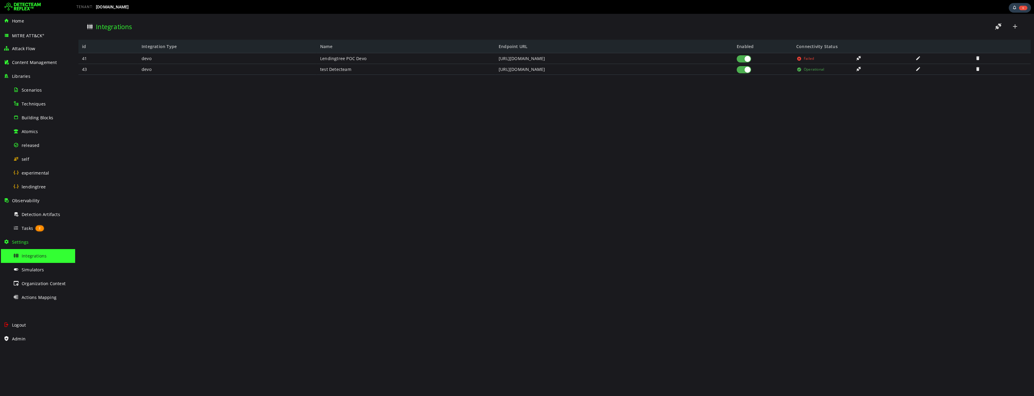
click at [918, 69] on span at bounding box center [918, 68] width 6 height 5
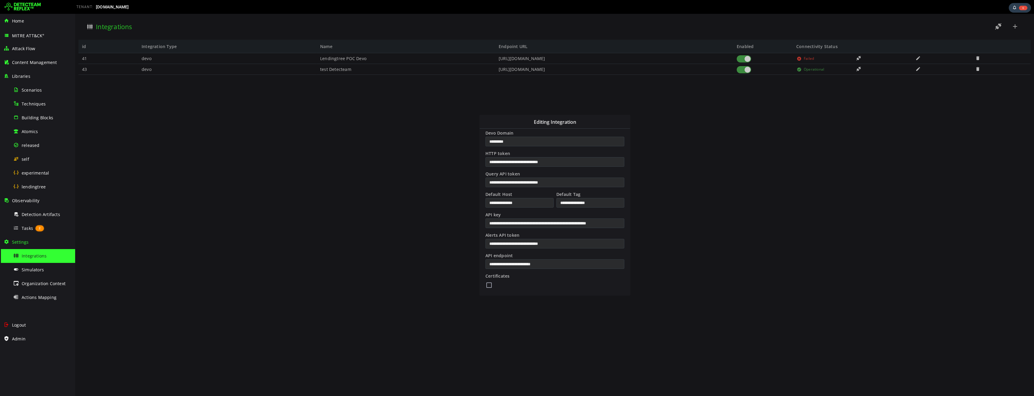
scroll to position [91, 0]
click at [539, 294] on button "Cancel" at bounding box center [519, 297] width 68 height 10
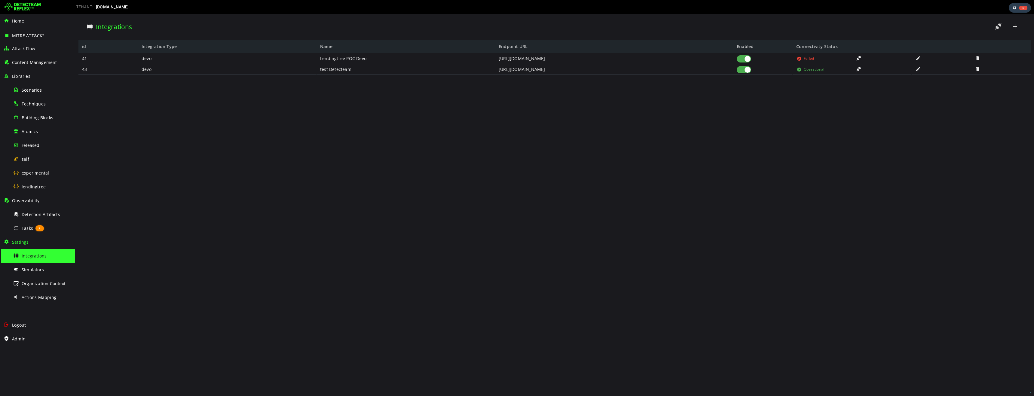
click at [918, 59] on span at bounding box center [918, 58] width 6 height 5
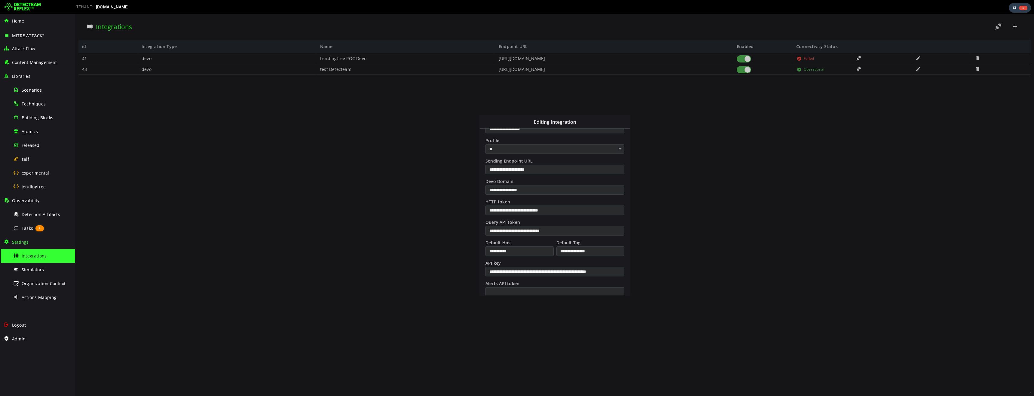
scroll to position [102, 0]
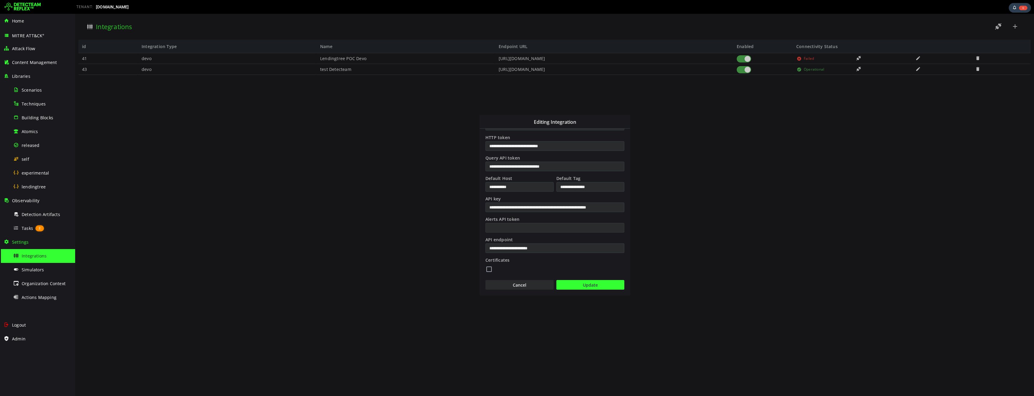
click at [542, 231] on input "Alerts API token" at bounding box center [554, 228] width 139 height 10
paste input "**********"
type input "**********"
click at [597, 287] on button "Update" at bounding box center [590, 285] width 68 height 10
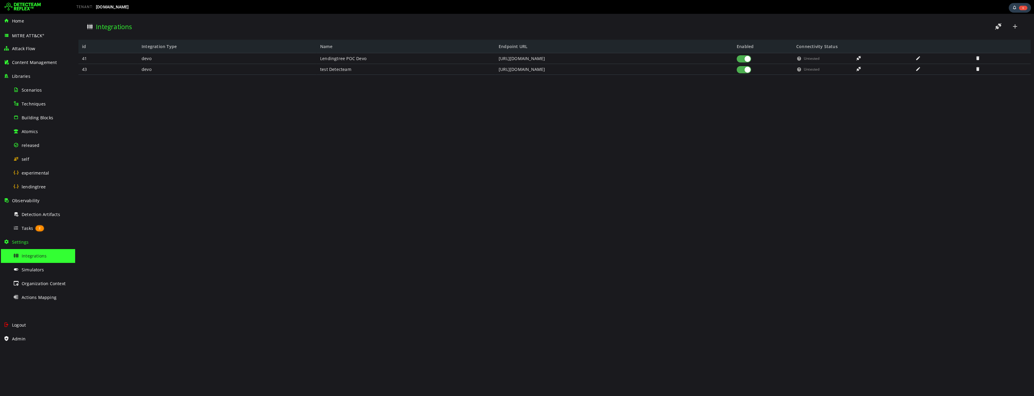
scroll to position [0, 0]
click at [919, 57] on span at bounding box center [918, 58] width 6 height 5
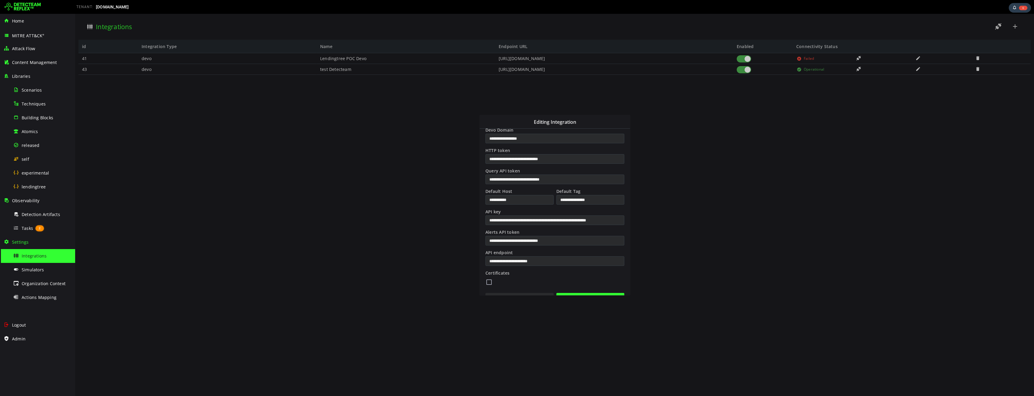
scroll to position [91, 0]
click at [599, 240] on input "**********" at bounding box center [554, 239] width 139 height 10
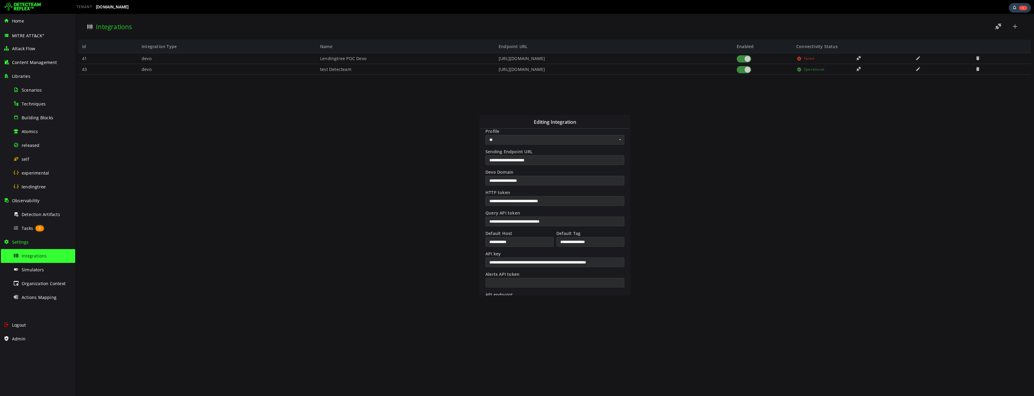
scroll to position [48, 0]
click at [591, 201] on input "**********" at bounding box center [554, 200] width 139 height 10
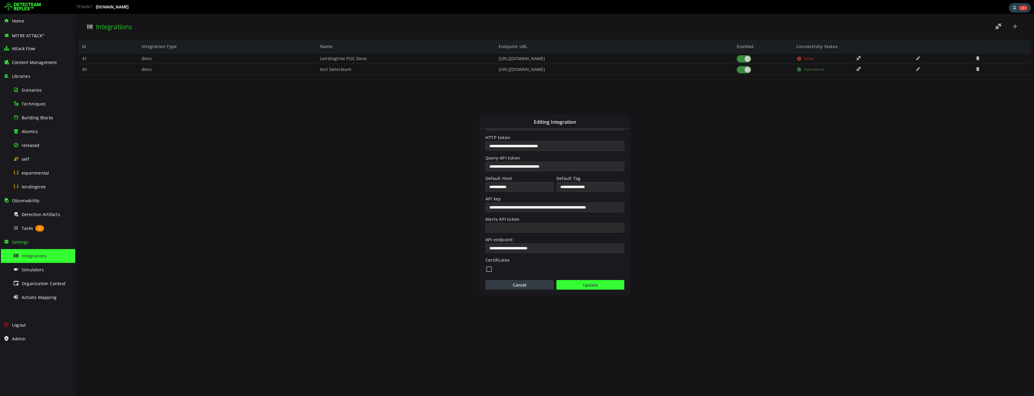
click at [524, 287] on button "Cancel" at bounding box center [519, 285] width 68 height 10
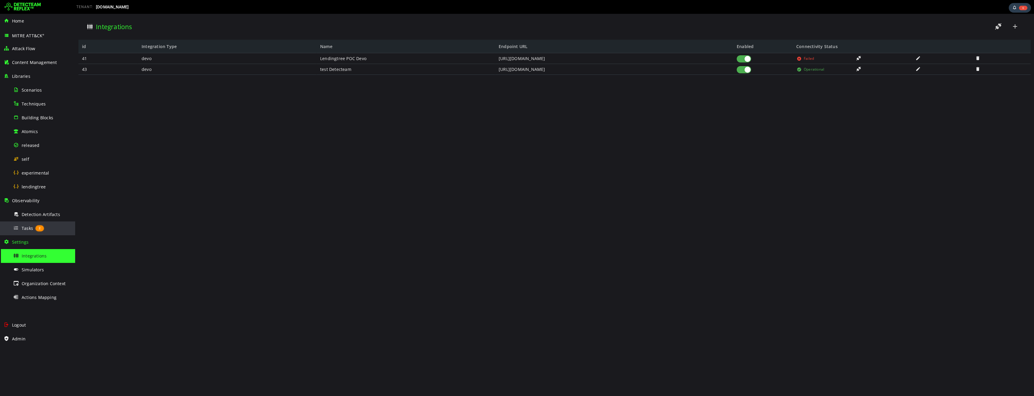
click at [26, 229] on span "Tasks" at bounding box center [27, 228] width 11 height 6
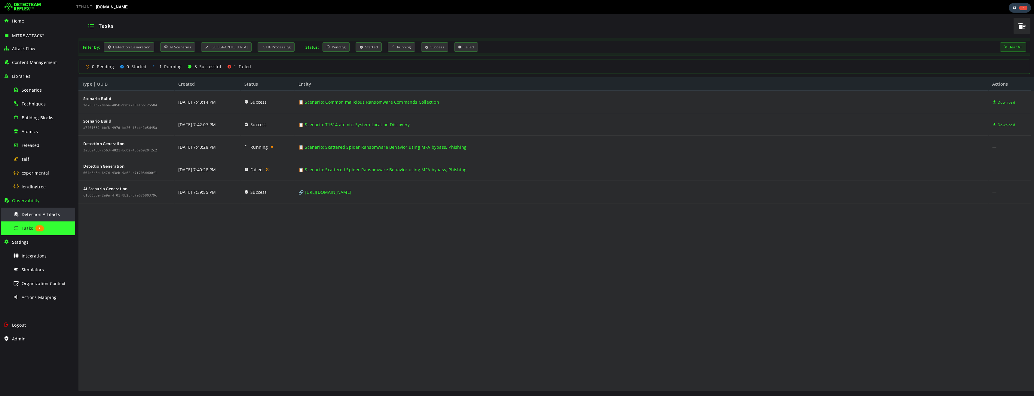
click at [50, 216] on span "Detection Artifacts" at bounding box center [41, 215] width 38 height 6
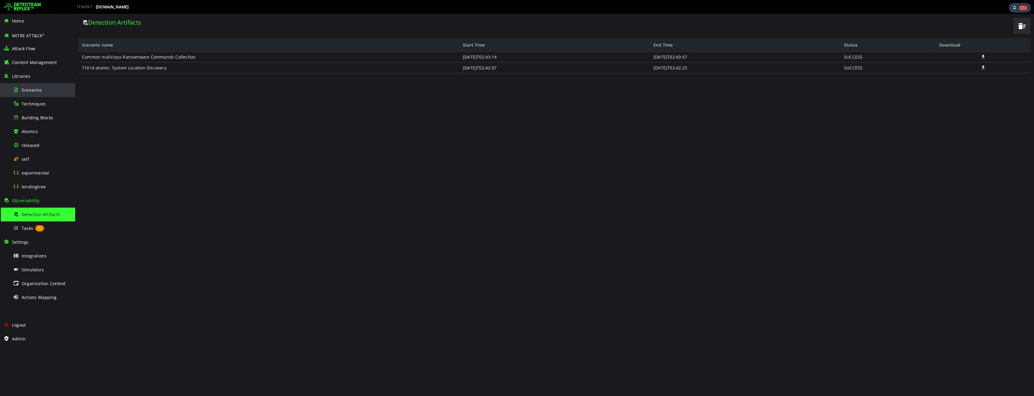
click at [38, 90] on span "Scenarios" at bounding box center [32, 90] width 20 height 6
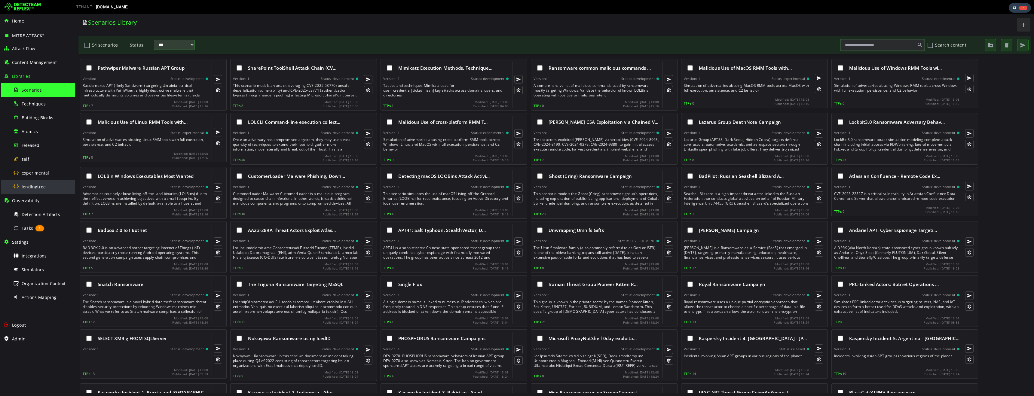
click at [37, 188] on span "lendingtree" at bounding box center [34, 187] width 24 height 6
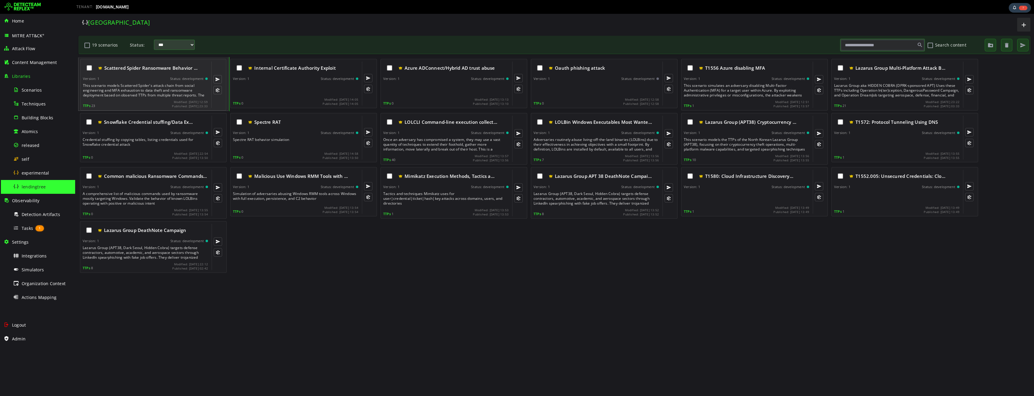
click at [131, 76] on div "Scattered Spider Ransomware Behavior … Version: 1 Status: development This scen…" at bounding box center [145, 85] width 125 height 46
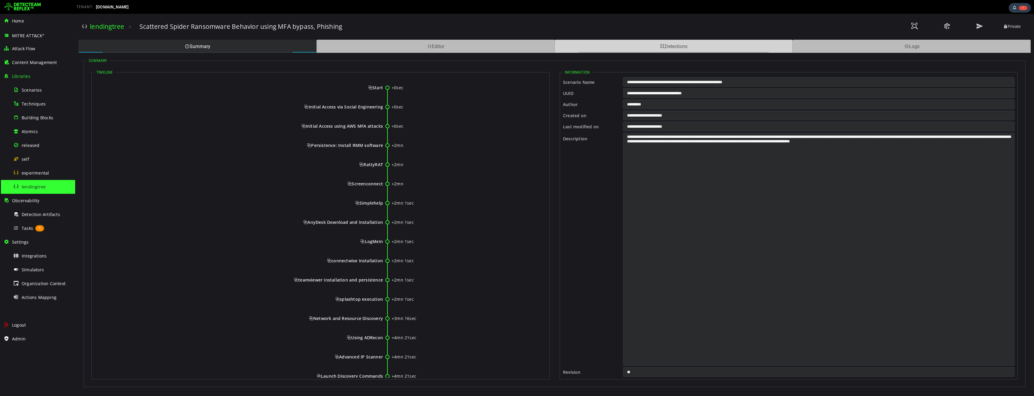
click at [717, 47] on div "Detections" at bounding box center [674, 46] width 238 height 13
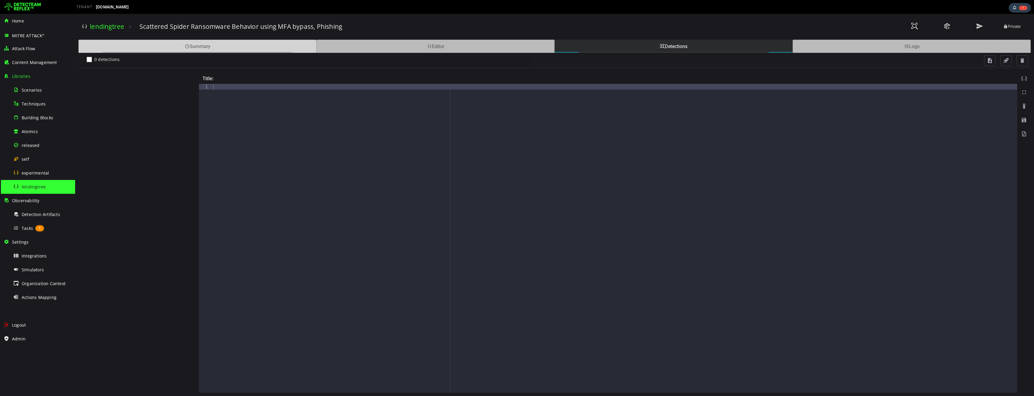
click at [190, 48] on div "Summary" at bounding box center [197, 46] width 238 height 13
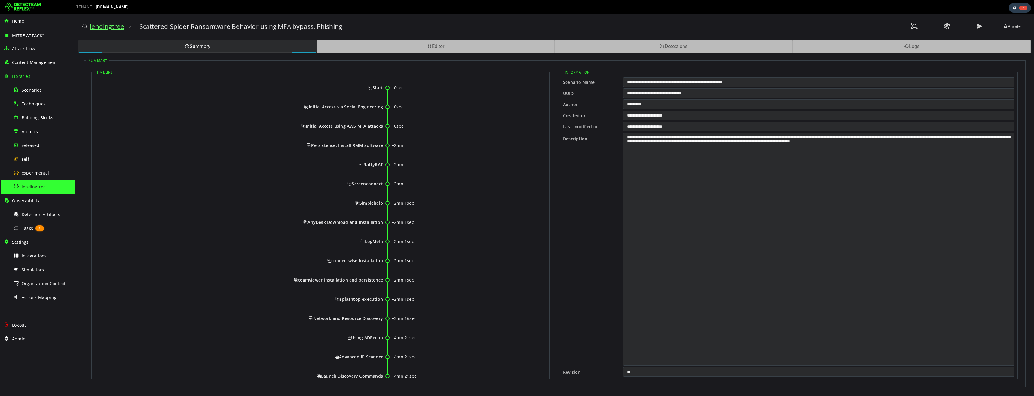
click at [105, 27] on link "lendingtree" at bounding box center [107, 26] width 34 height 8
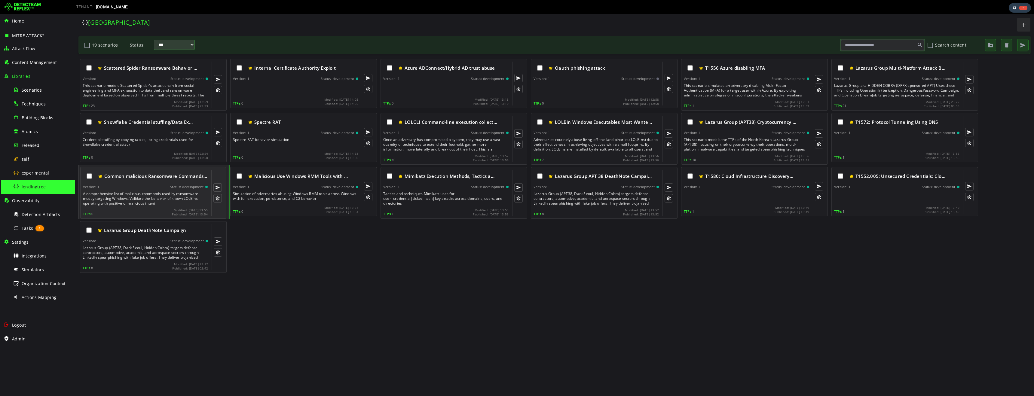
click at [145, 189] on div "Common malicious Ransomware Commands … Version: 1 Status: development A compreh…" at bounding box center [145, 193] width 125 height 46
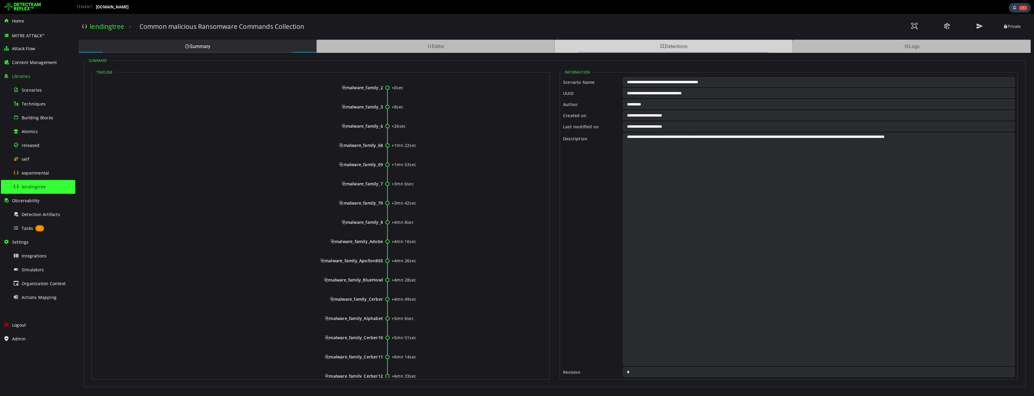
click at [624, 45] on div "Detections" at bounding box center [674, 46] width 238 height 13
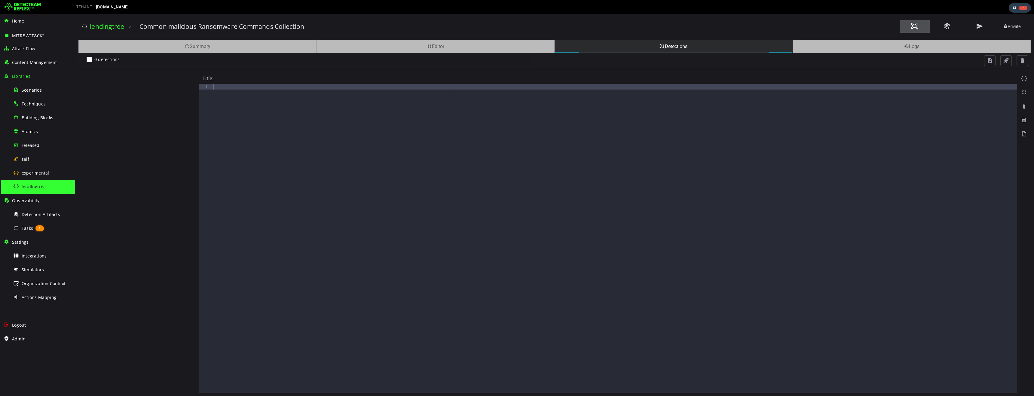
click at [918, 26] on span at bounding box center [914, 26] width 7 height 8
click at [26, 231] on span "Tasks" at bounding box center [27, 228] width 11 height 6
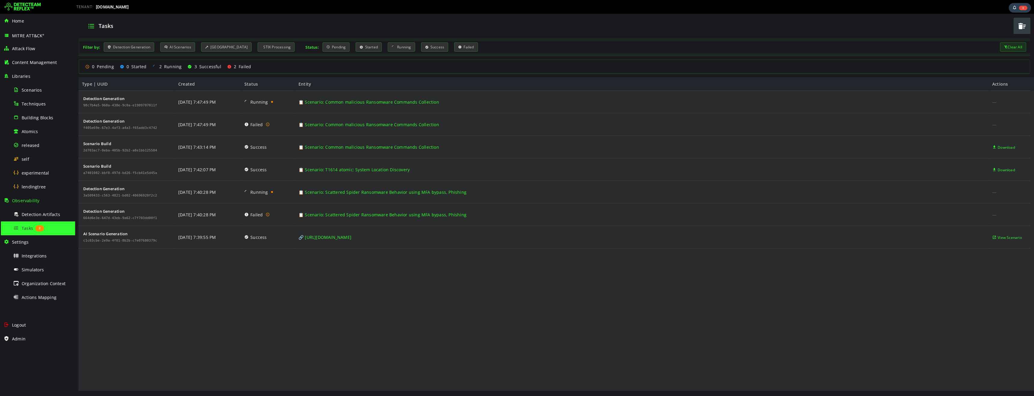
click at [1022, 27] on span "button" at bounding box center [1021, 26] width 9 height 12
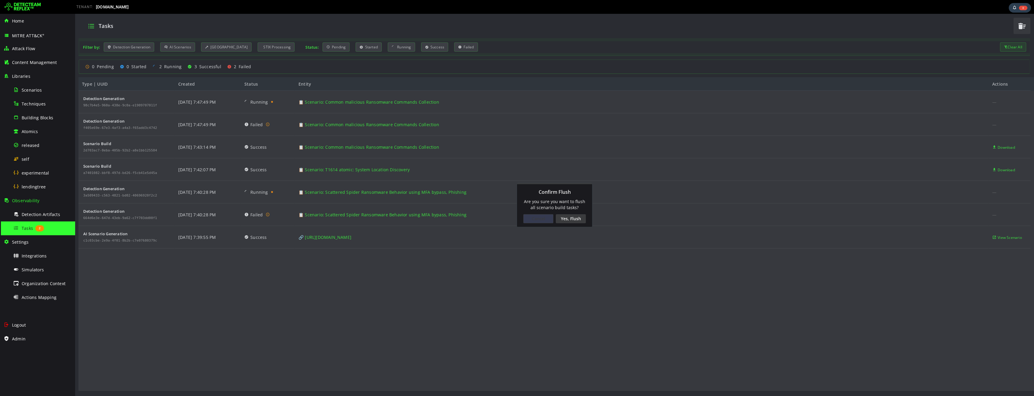
click at [537, 222] on div "Cancel" at bounding box center [538, 218] width 30 height 9
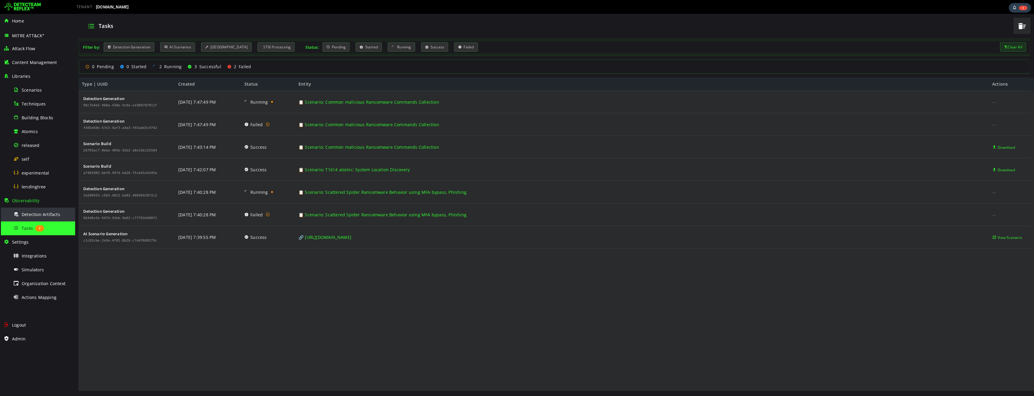
click at [45, 215] on span "Detection Artifacts" at bounding box center [41, 215] width 38 height 6
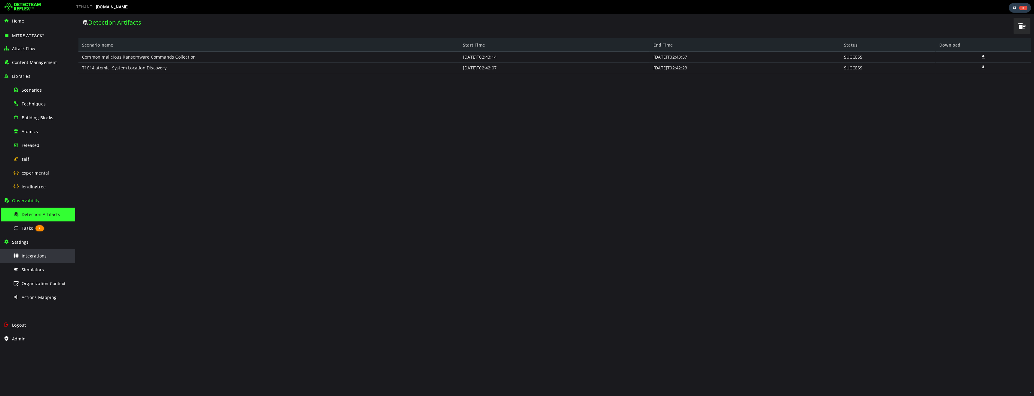
click at [28, 257] on span "Integrations" at bounding box center [34, 256] width 25 height 6
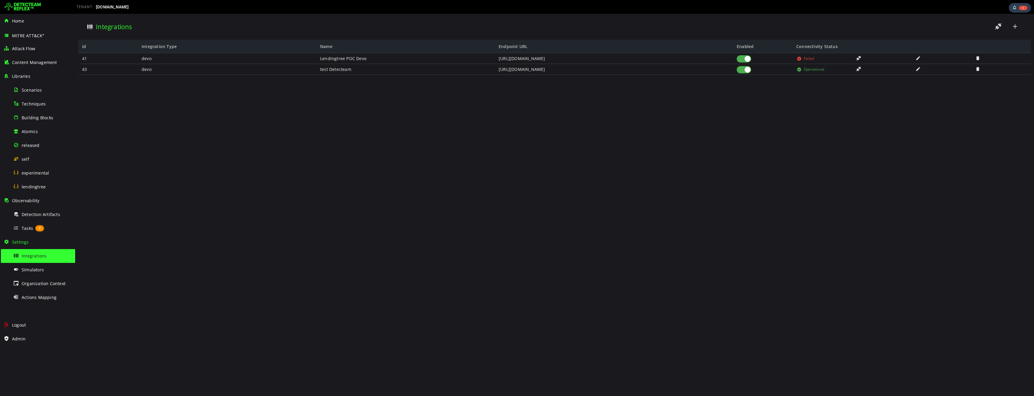
click at [858, 59] on span at bounding box center [859, 58] width 6 height 5
click at [997, 28] on span at bounding box center [998, 27] width 7 height 8
click at [858, 58] on span at bounding box center [859, 58] width 6 height 5
click at [985, 26] on div "Testing connectivity: Lendingtree POC Devo (devo)" at bounding box center [996, 26] width 72 height 19
click at [977, 69] on span at bounding box center [978, 68] width 6 height 5
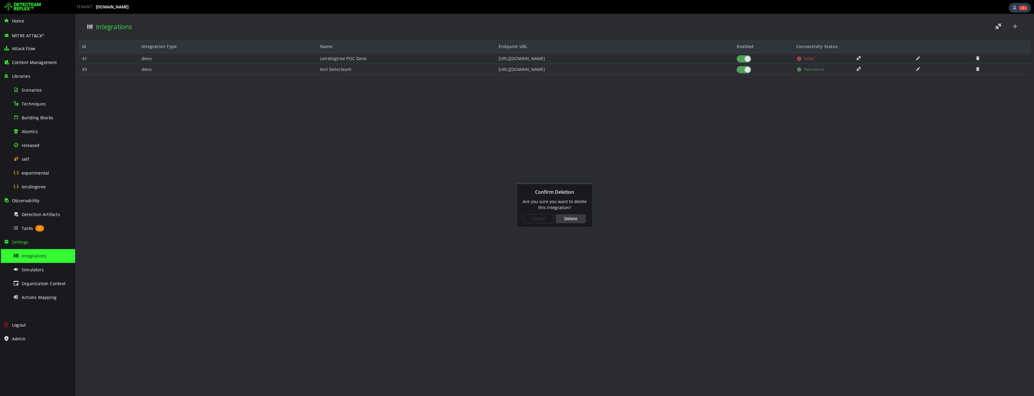
click at [573, 220] on div "Delete" at bounding box center [571, 218] width 30 height 9
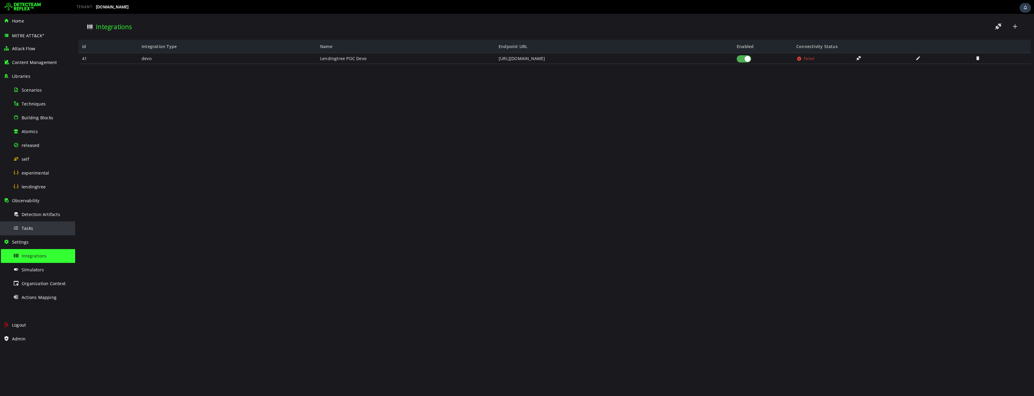
click at [32, 226] on span "Tasks" at bounding box center [27, 228] width 11 height 6
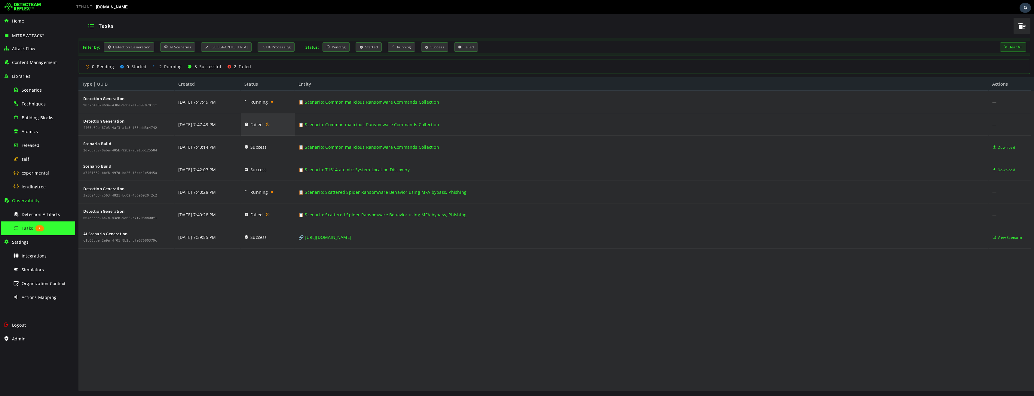
click at [246, 125] on icon at bounding box center [246, 124] width 4 height 23
click at [267, 124] on icon at bounding box center [268, 124] width 4 height 6
click at [268, 124] on icon at bounding box center [268, 124] width 4 height 6
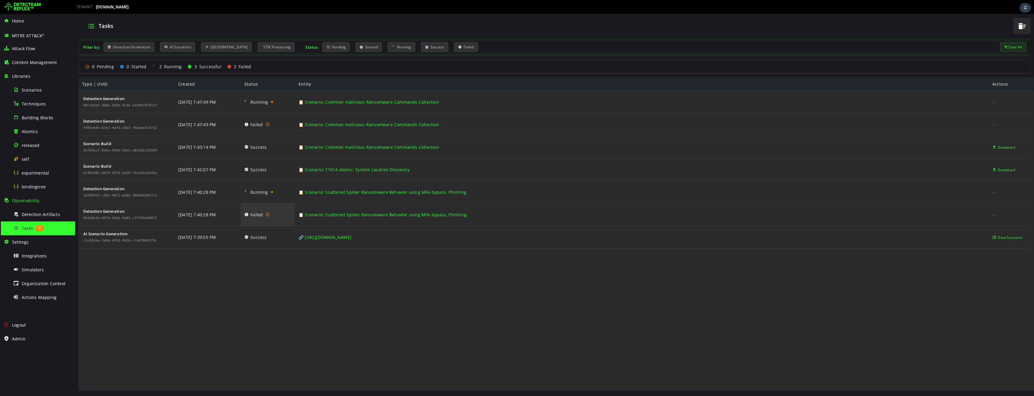
click at [267, 215] on icon at bounding box center [268, 215] width 4 height 6
click at [245, 215] on icon at bounding box center [246, 214] width 4 height 23
click at [112, 222] on div "Detection Generation 664d6e3e-647d-43eb-9a62-c7f703dd00f1" at bounding box center [120, 214] width 76 height 22
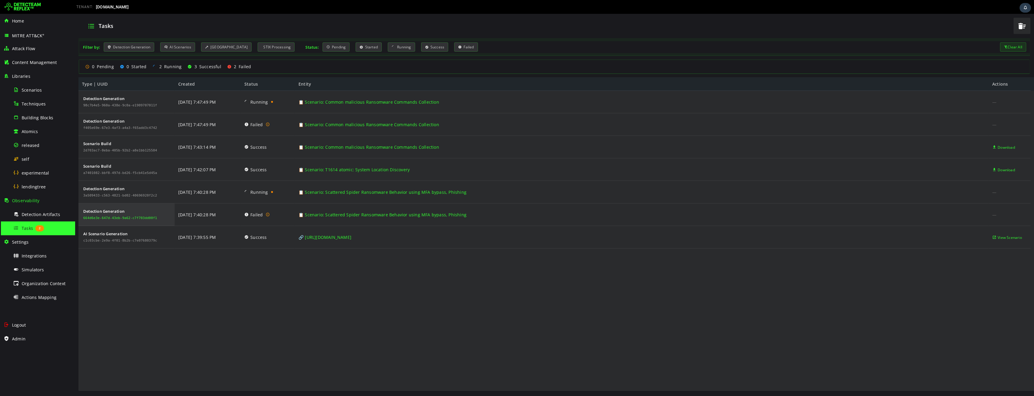
click at [112, 219] on div "664d6e3e-647d-43eb-9a62-c7f703dd00f1" at bounding box center [120, 218] width 74 height 4
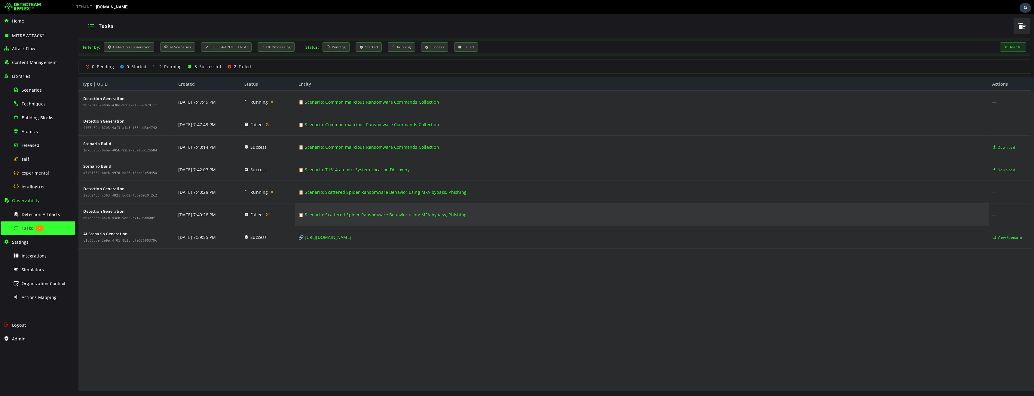
click at [420, 214] on link "📋 Scenario: Scattered Spider Ransomware Behavior using MFA bypass, Phishing" at bounding box center [382, 214] width 168 height 23
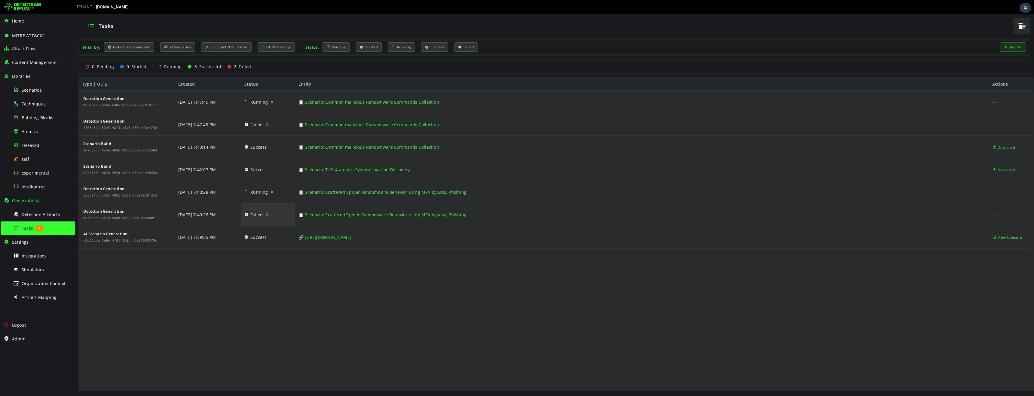
click at [247, 215] on icon at bounding box center [246, 214] width 4 height 23
click at [246, 215] on icon at bounding box center [246, 214] width 4 height 23
click at [246, 126] on icon at bounding box center [246, 124] width 4 height 23
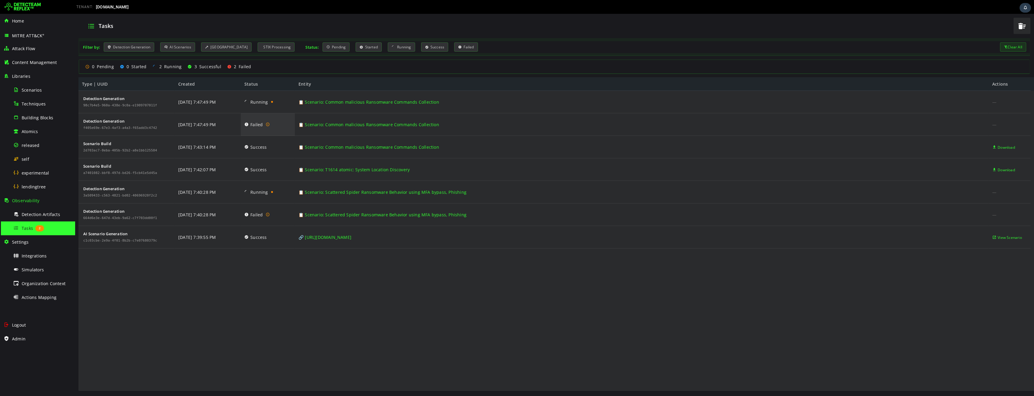
click at [267, 125] on icon at bounding box center [268, 124] width 4 height 6
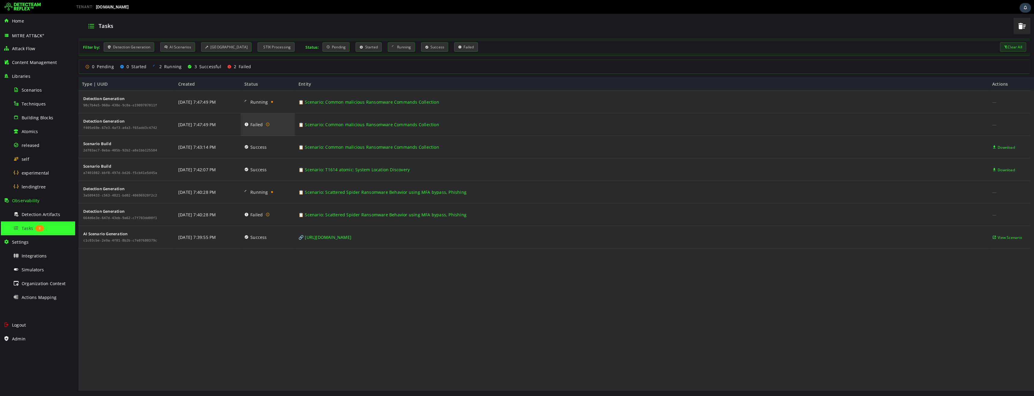
click at [267, 125] on icon at bounding box center [268, 124] width 4 height 6
click at [257, 126] on span "Failed" at bounding box center [256, 124] width 12 height 23
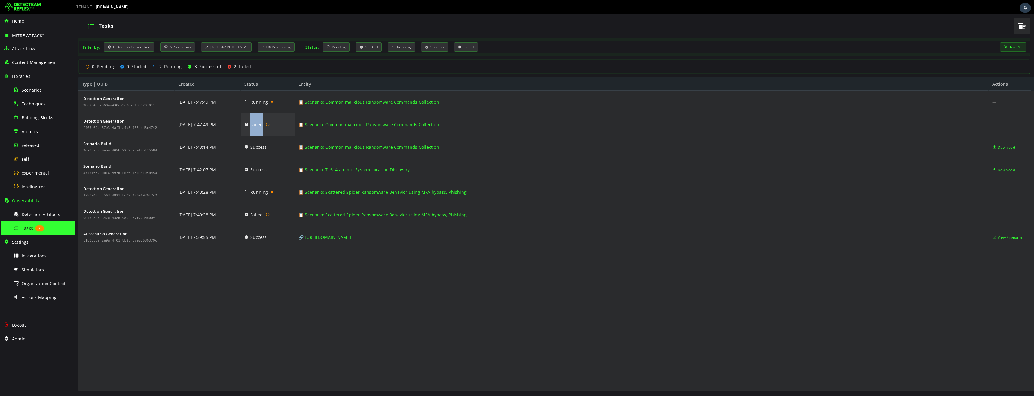
click at [257, 126] on span "Failed" at bounding box center [256, 124] width 12 height 23
click at [138, 131] on div "Detection Generation f405e69e-67e3-4af3-a4a3-f65add3c4742" at bounding box center [120, 124] width 76 height 22
click at [201, 128] on div "8/19/2025 7:47:49 PM" at bounding box center [197, 124] width 38 height 23
click at [251, 126] on span "Failed" at bounding box center [256, 124] width 12 height 23
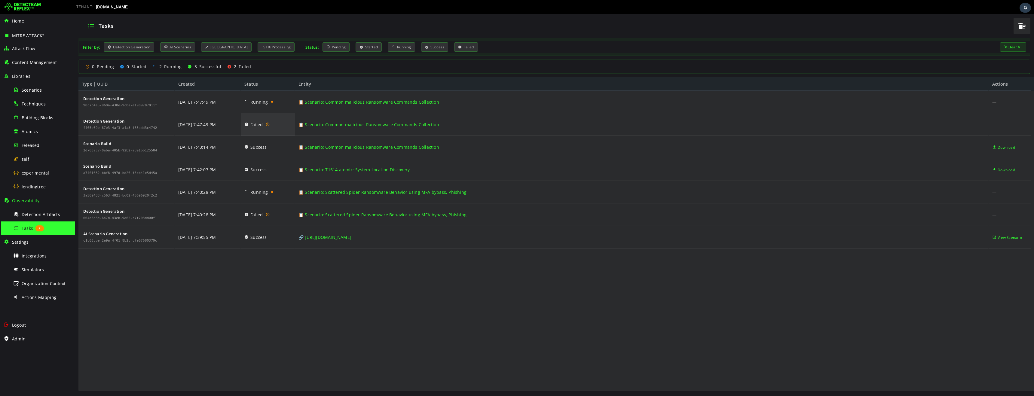
click at [243, 126] on div "Failed" at bounding box center [268, 124] width 54 height 23
click at [248, 124] on icon at bounding box center [246, 124] width 4 height 23
click at [267, 125] on icon at bounding box center [268, 124] width 4 height 6
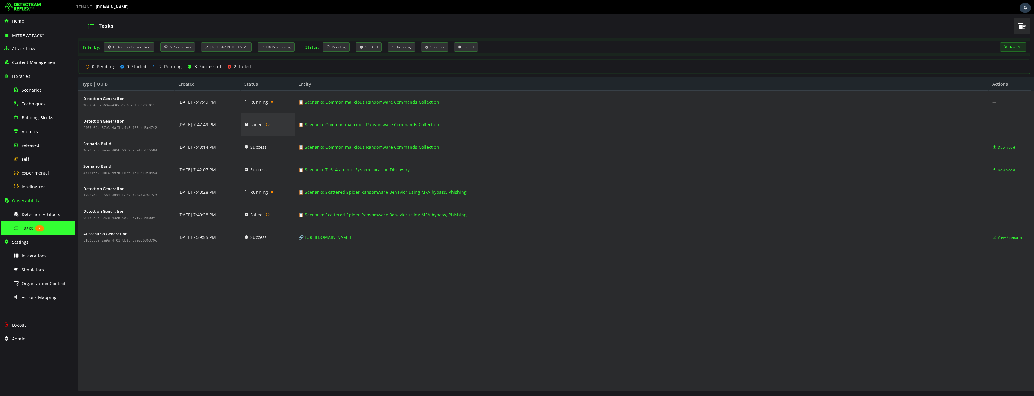
click at [267, 125] on icon at bounding box center [268, 124] width 4 height 6
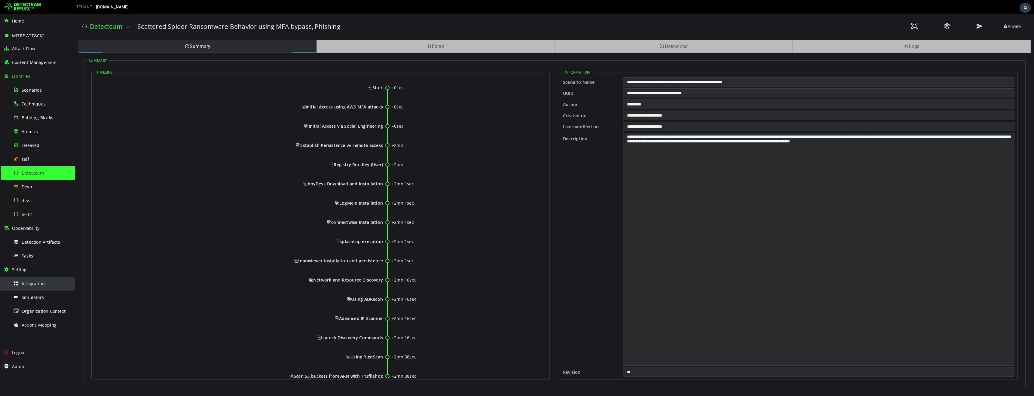
click at [38, 283] on span "Integrations" at bounding box center [34, 284] width 25 height 6
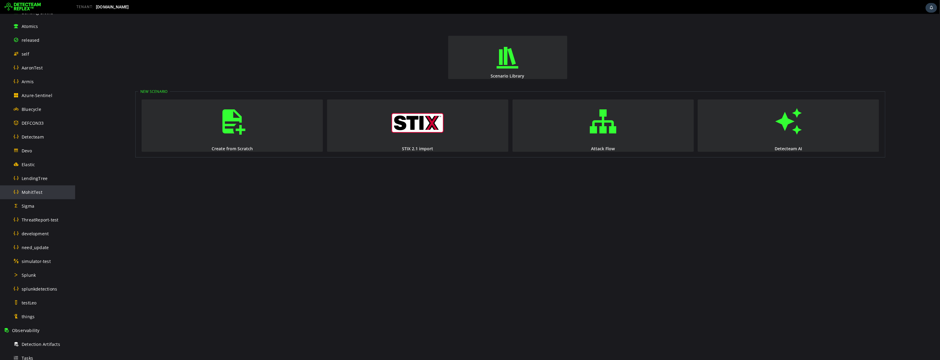
scroll to position [221, 0]
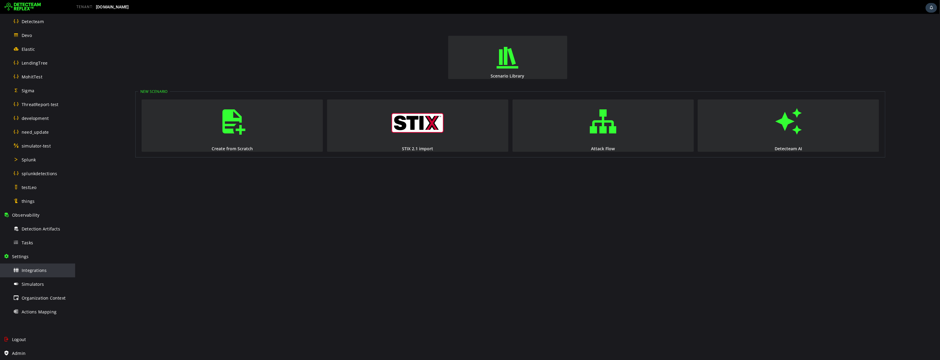
click at [35, 271] on span "Integrations" at bounding box center [34, 270] width 25 height 6
